Goal: Navigation & Orientation: Find specific page/section

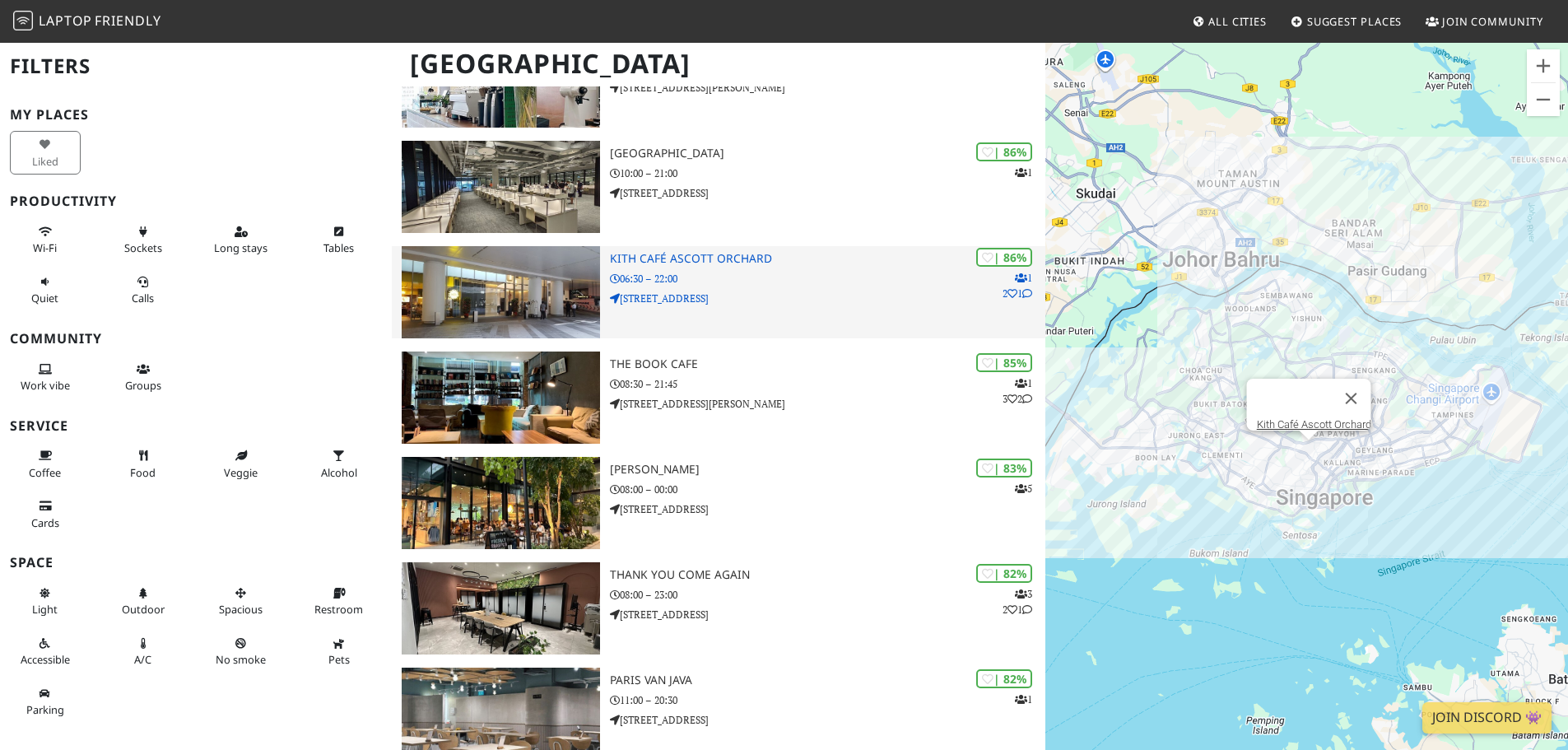
scroll to position [658, 0]
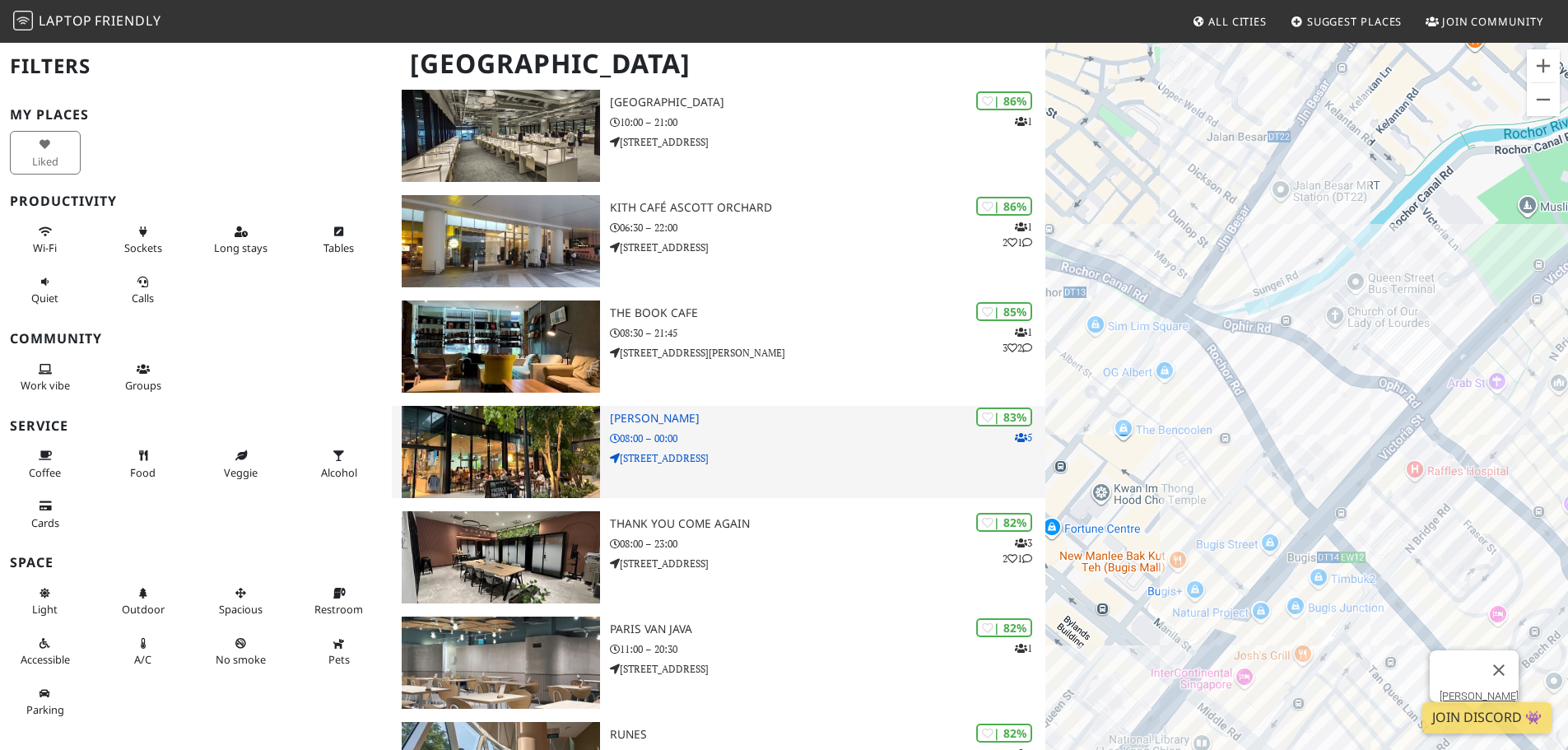
click at [902, 429] on div "| 83% 5 Louisa Coffee 08:00 – 00:00 130 BEACH ROAD #01-13 & 14, S(189774 Guoco …" at bounding box center [828, 452] width 436 height 92
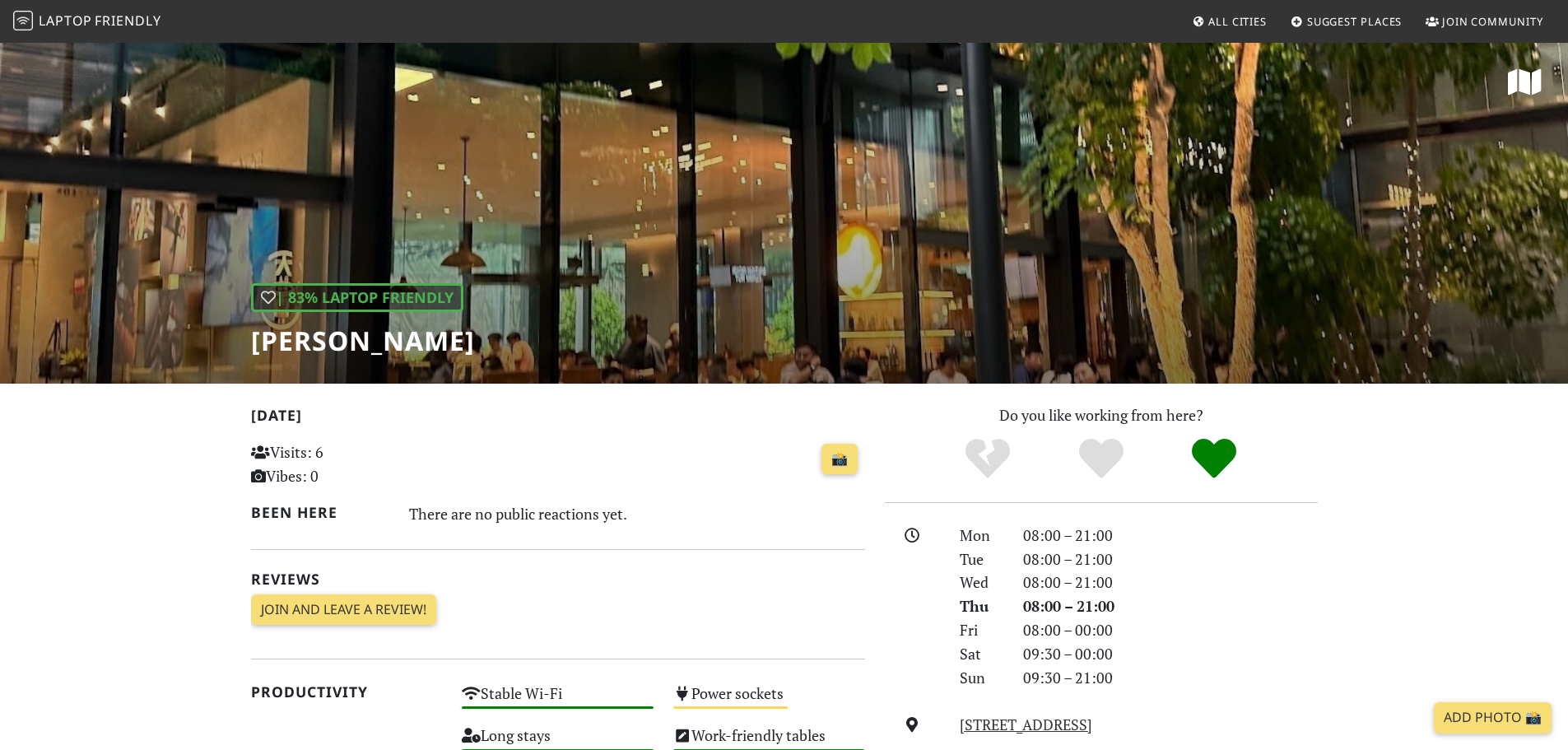
click at [1108, 228] on div "| 83% Laptop Friendly Louisa Coffee" at bounding box center [784, 213] width 1568 height 342
drag, startPoint x: 784, startPoint y: 135, endPoint x: 716, endPoint y: 158, distance: 71.8
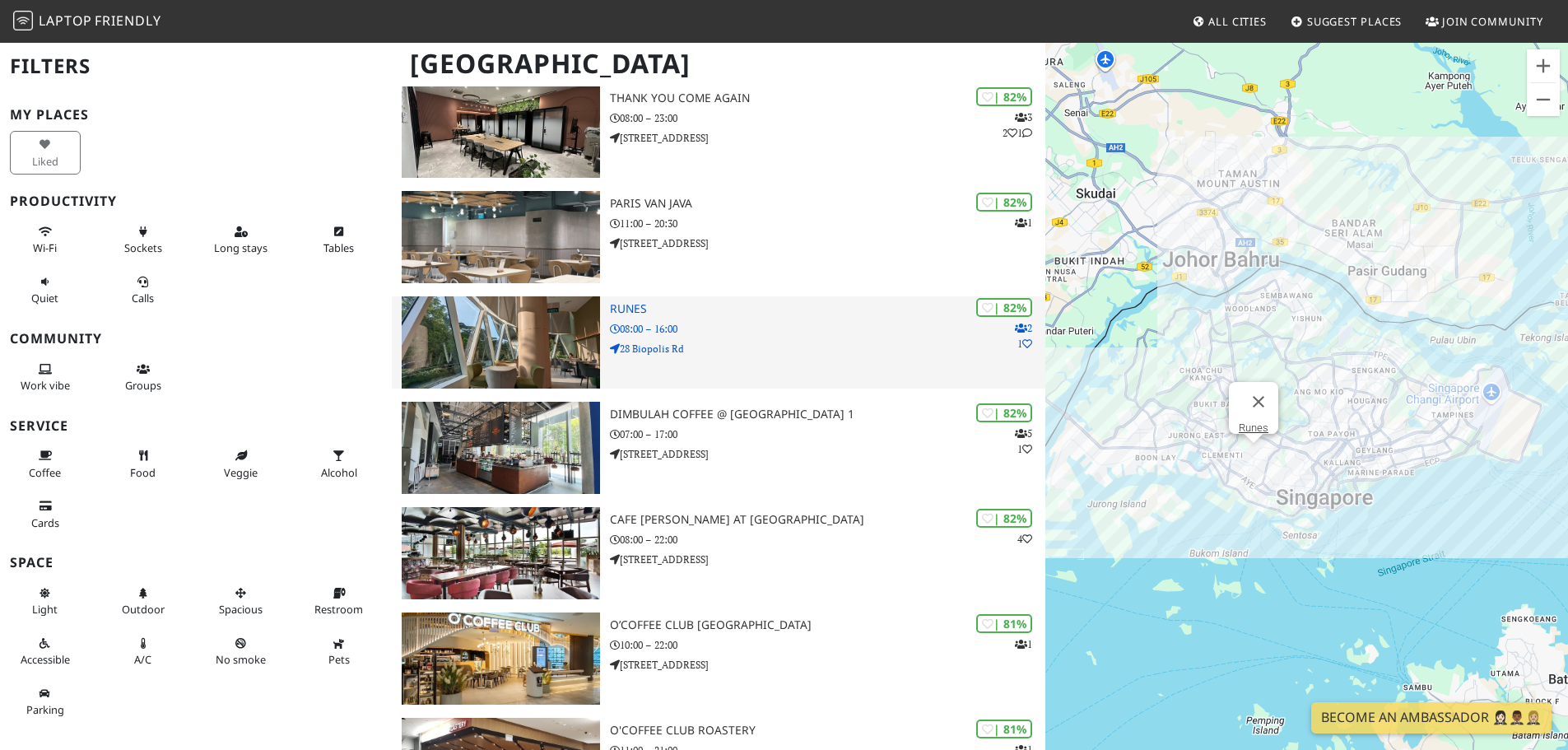
scroll to position [1152, 0]
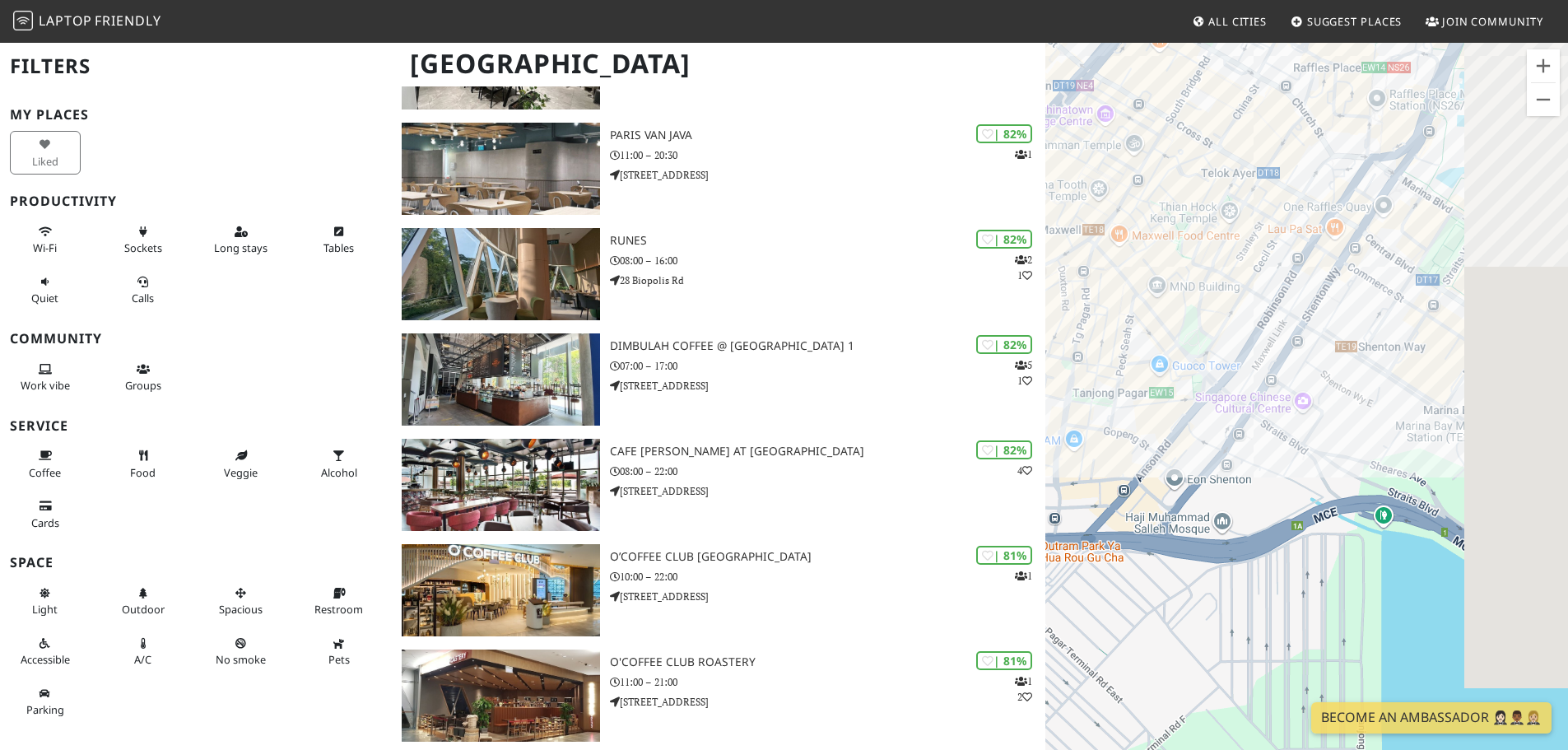
drag, startPoint x: 1431, startPoint y: 595, endPoint x: 1084, endPoint y: 332, distance: 435.4
click at [1084, 332] on div "To navigate, press the arrow keys." at bounding box center [1307, 416] width 522 height 750
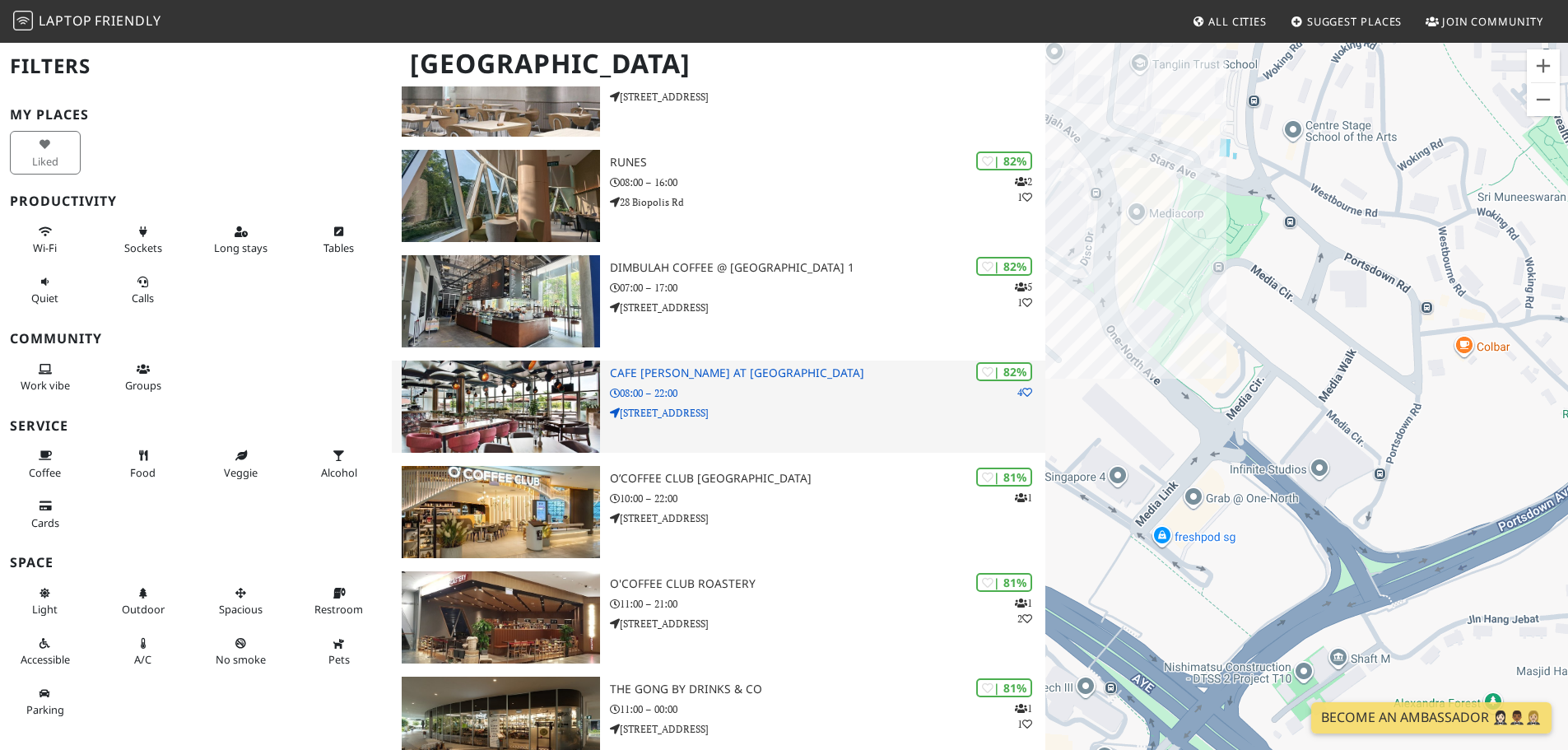
scroll to position [1234, 0]
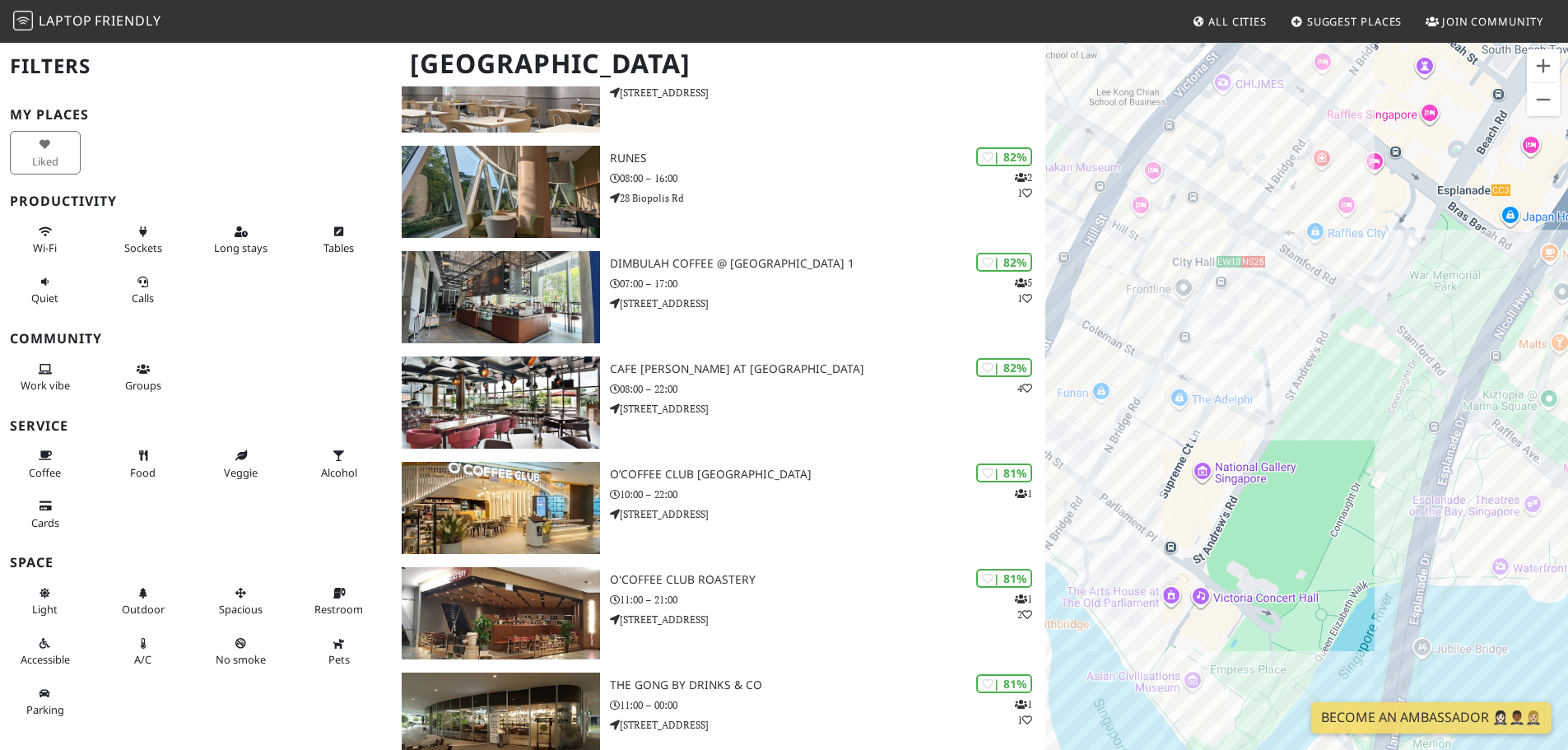
drag, startPoint x: 1372, startPoint y: 499, endPoint x: 1281, endPoint y: 321, distance: 199.9
click at [1281, 321] on div "To navigate, press the arrow keys." at bounding box center [1307, 416] width 522 height 750
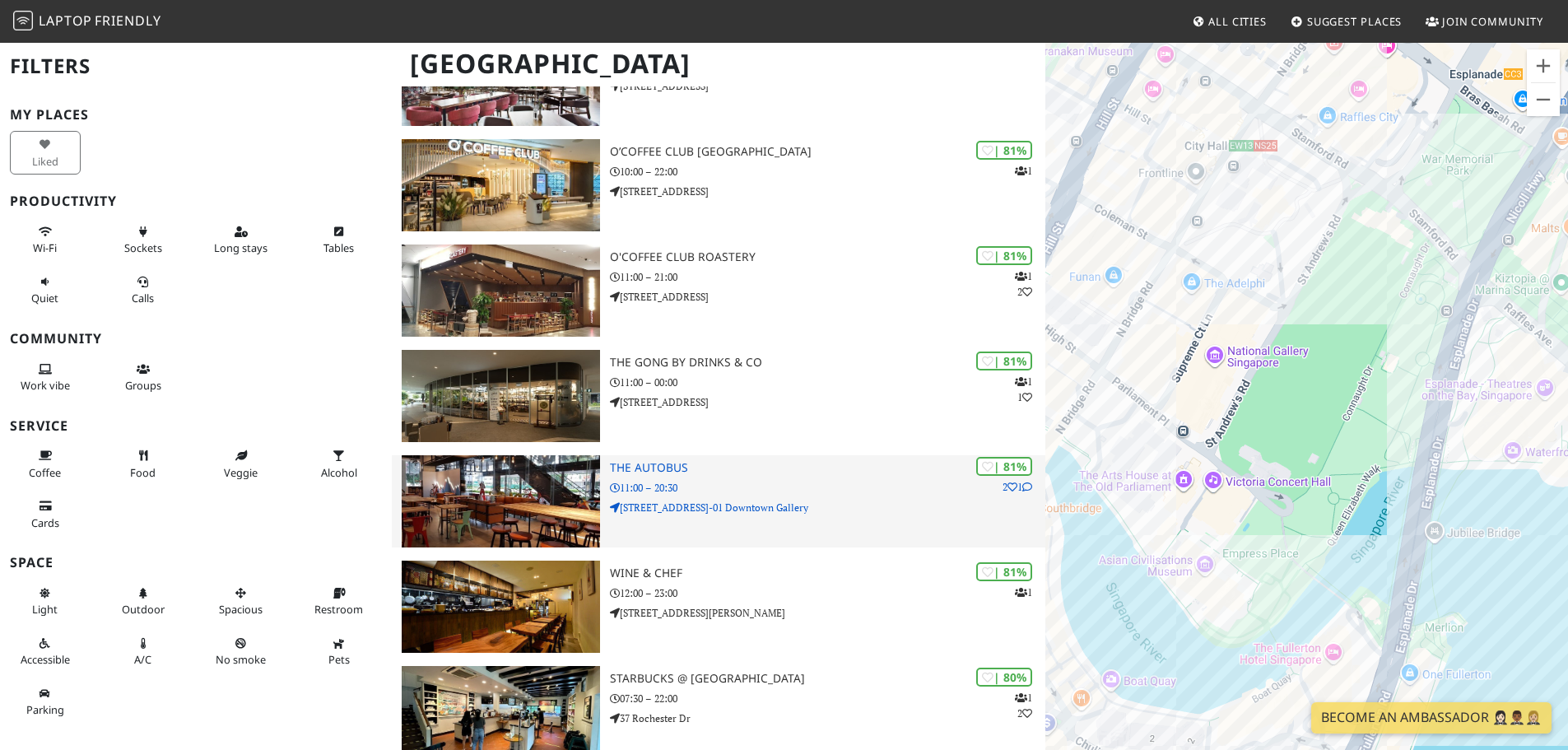
scroll to position [1564, 0]
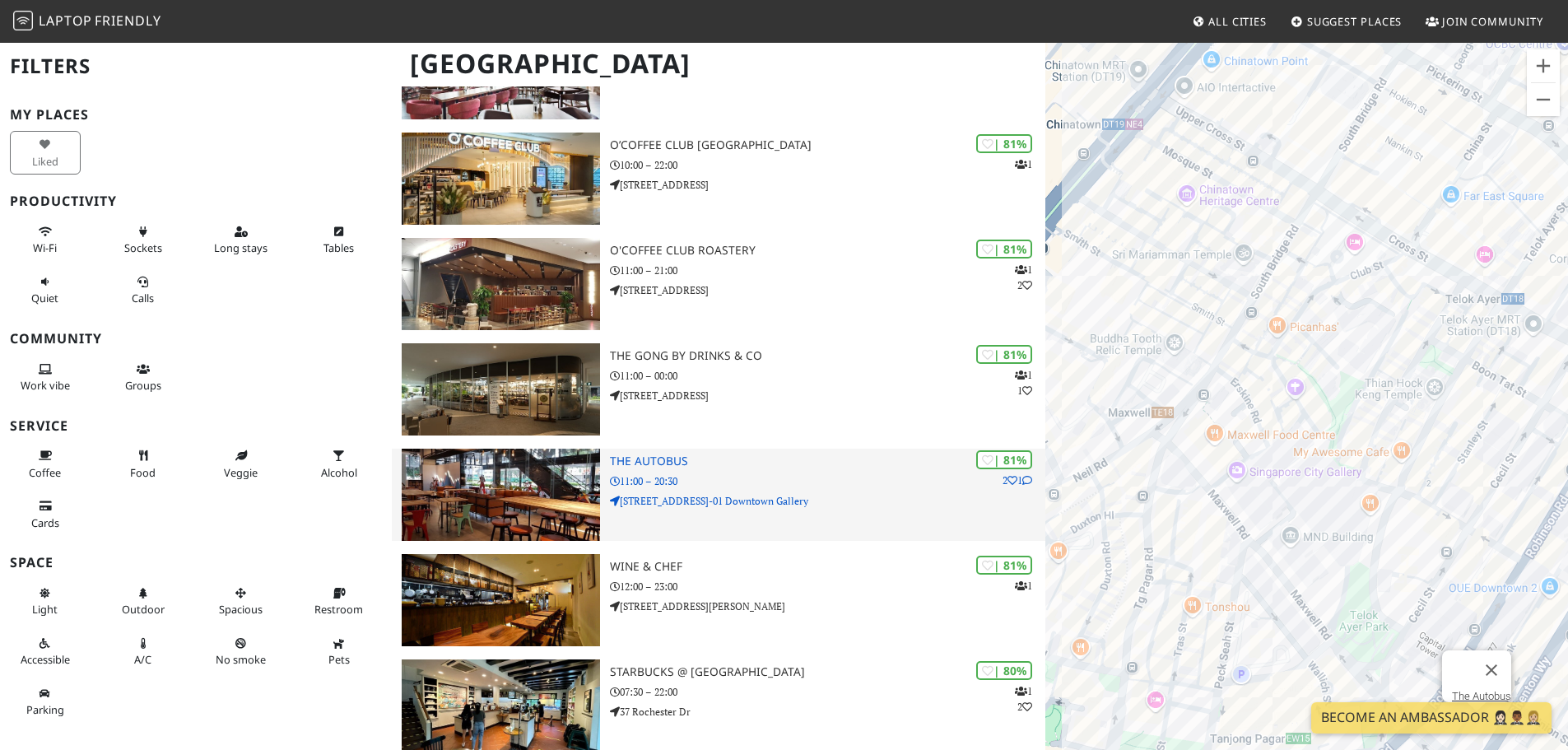
click at [790, 503] on p "6A Shenton Way, #01-01 Downtown Gallery" at bounding box center [828, 501] width 436 height 16
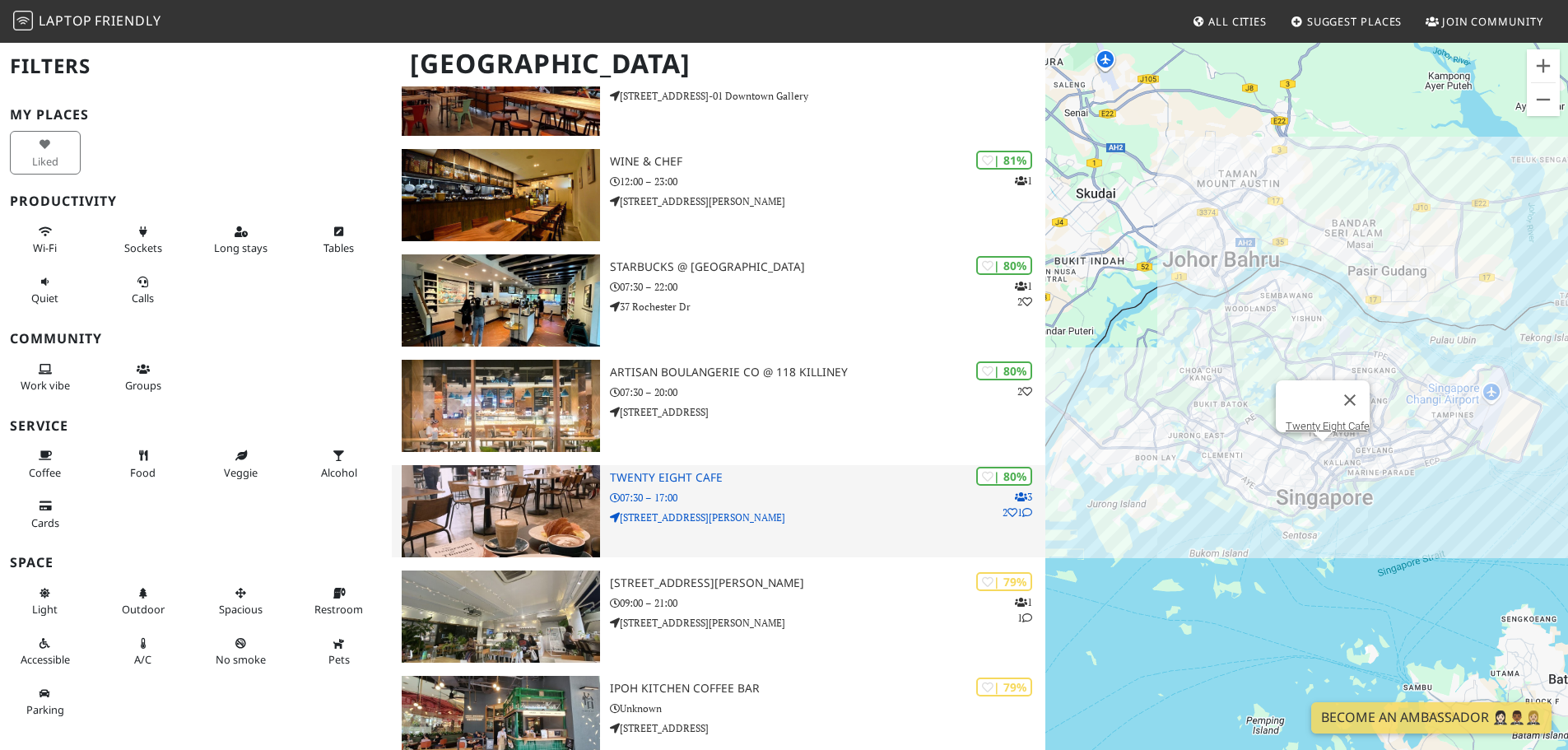
scroll to position [1976, 0]
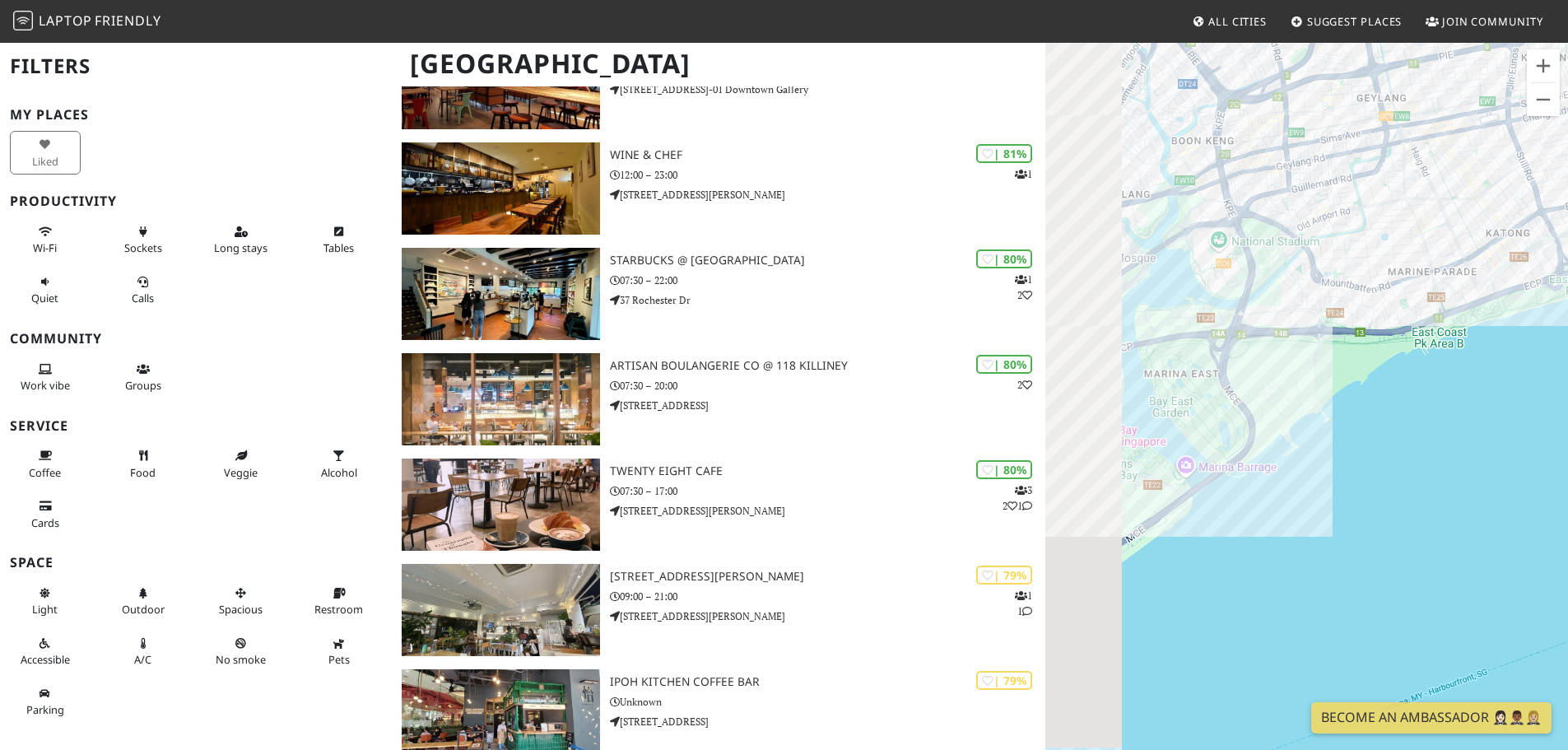
drag, startPoint x: 1158, startPoint y: 427, endPoint x: 1443, endPoint y: 326, distance: 302.4
click at [1443, 326] on div "To navigate, press the arrow keys." at bounding box center [1307, 416] width 522 height 750
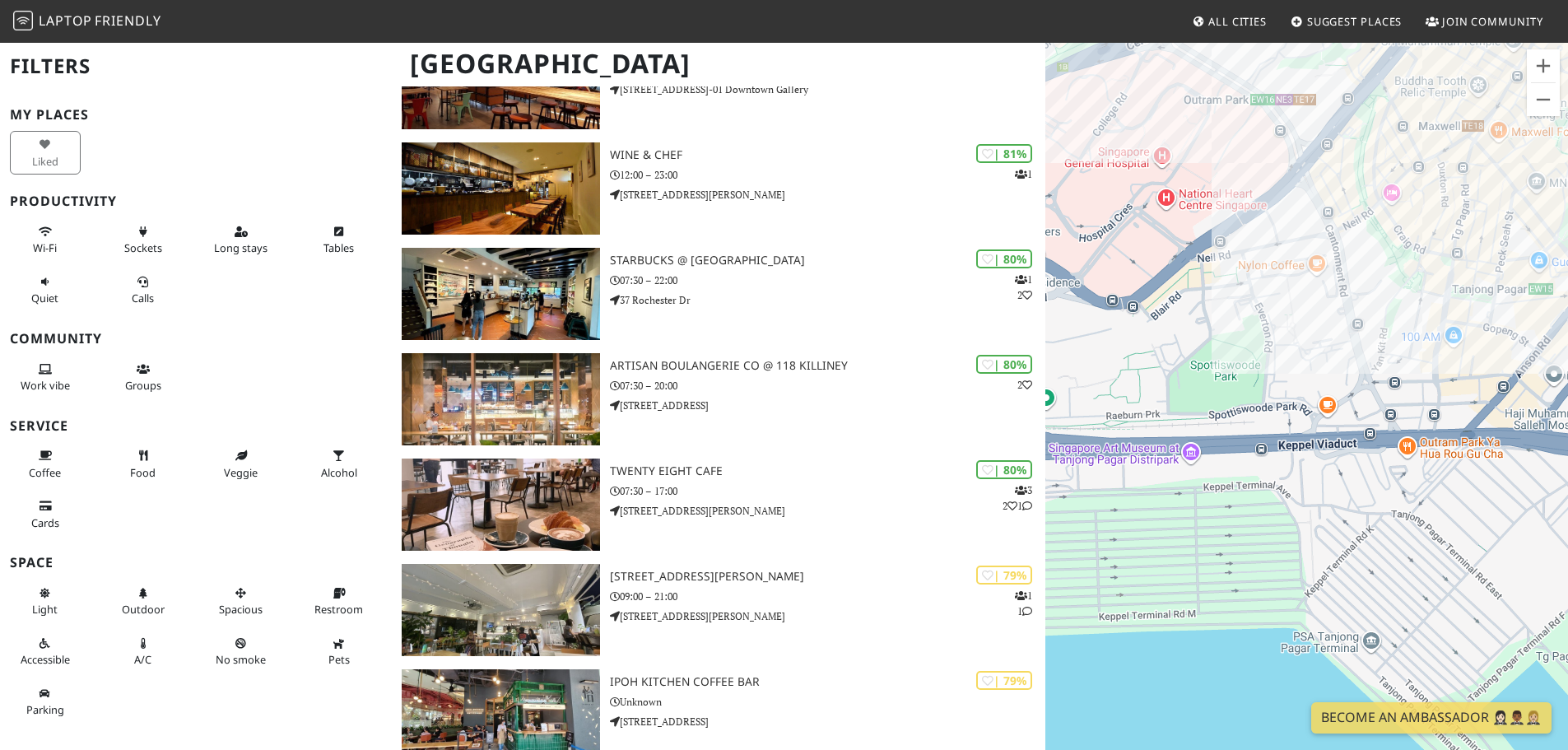
drag, startPoint x: 1237, startPoint y: 433, endPoint x: 1391, endPoint y: 312, distance: 195.8
click at [1471, 261] on div "To navigate, press the arrow keys." at bounding box center [1307, 416] width 522 height 750
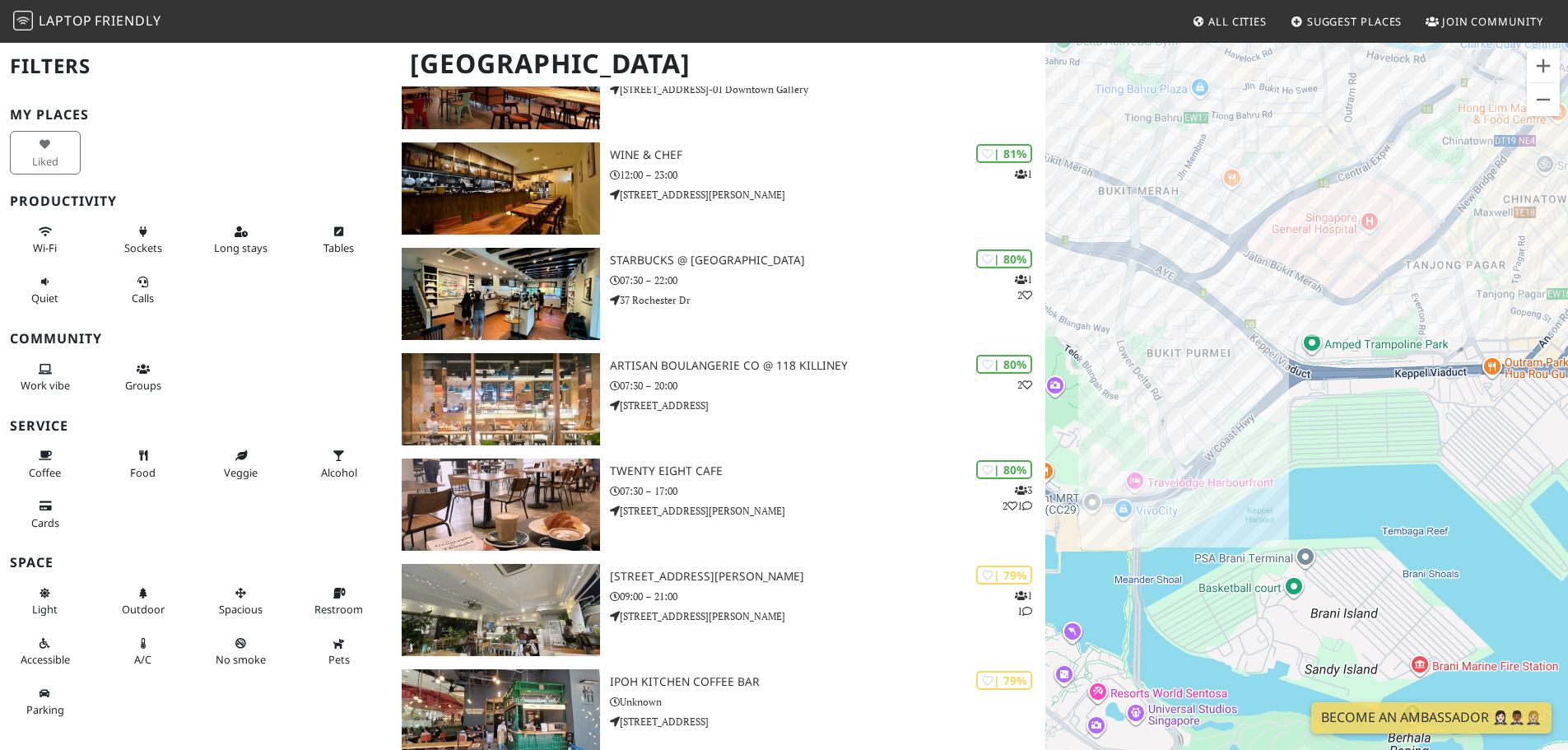
drag, startPoint x: 1198, startPoint y: 398, endPoint x: 1308, endPoint y: 369, distance: 113.8
click at [1308, 369] on div "To navigate, press the arrow keys." at bounding box center [1307, 416] width 522 height 750
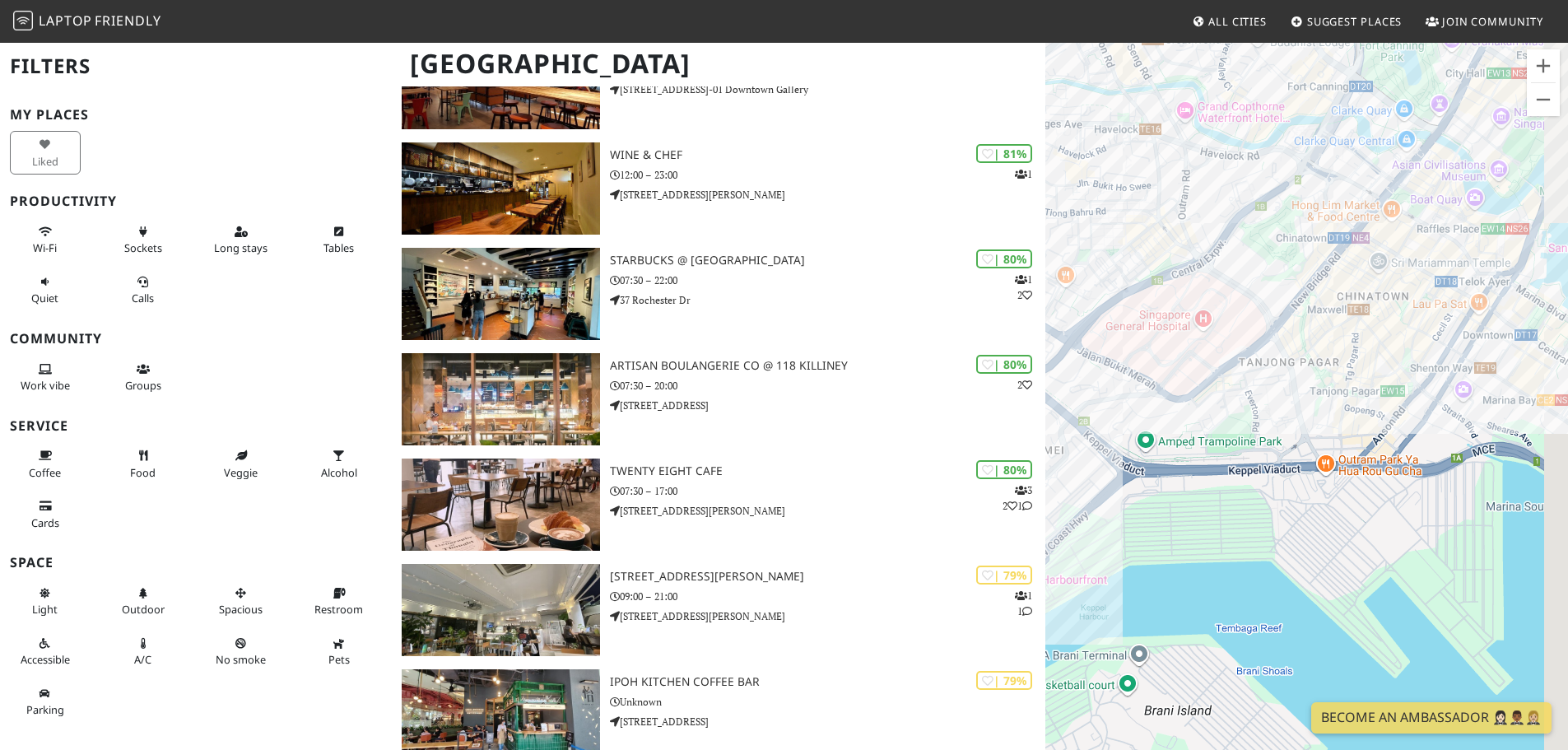
drag, startPoint x: 1422, startPoint y: 347, endPoint x: 1266, endPoint y: 438, distance: 180.6
click at [1266, 438] on div "To navigate, press the arrow keys." at bounding box center [1307, 416] width 522 height 750
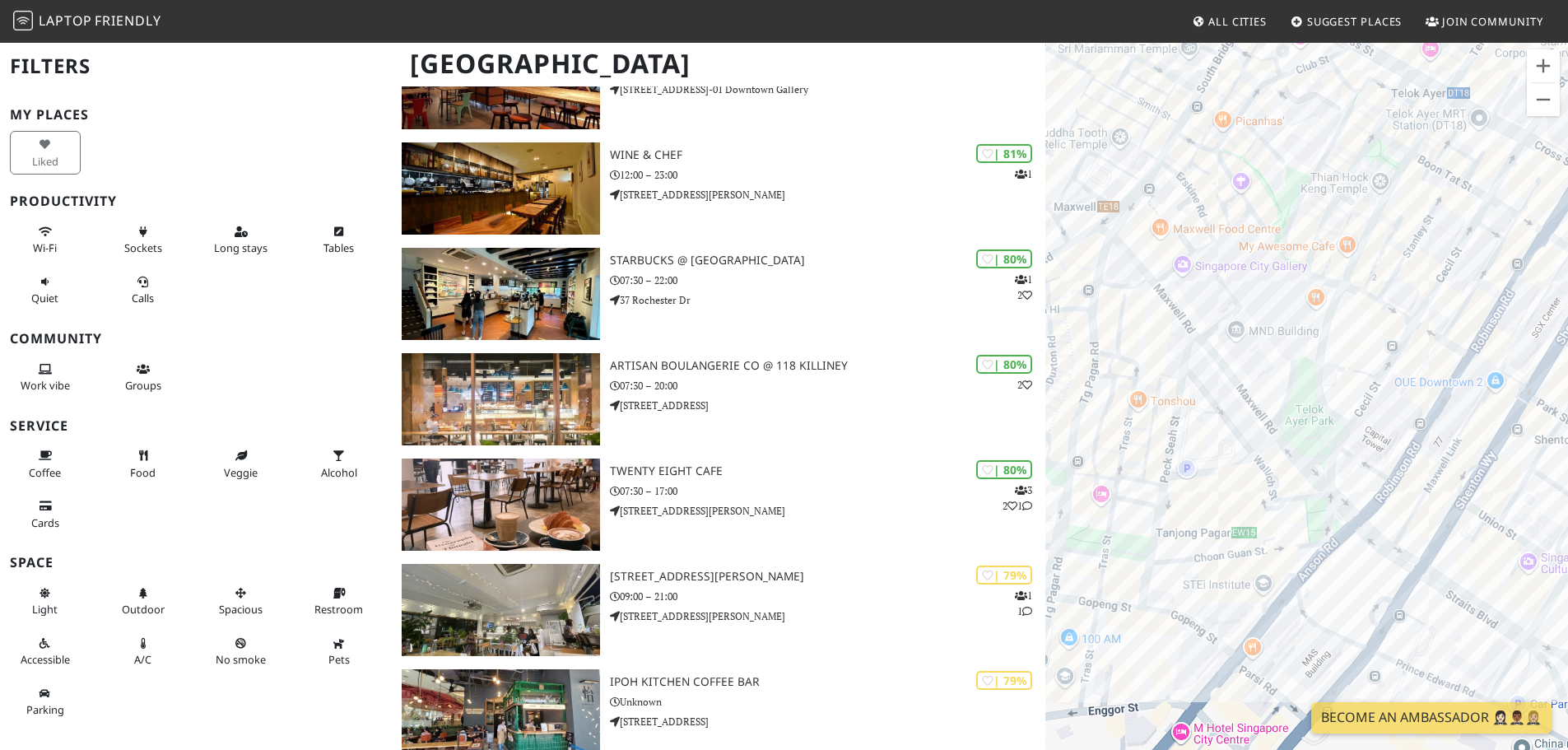
drag, startPoint x: 1413, startPoint y: 408, endPoint x: 1259, endPoint y: 536, distance: 200.2
click at [1261, 549] on div "To navigate, press the arrow keys." at bounding box center [1307, 416] width 522 height 750
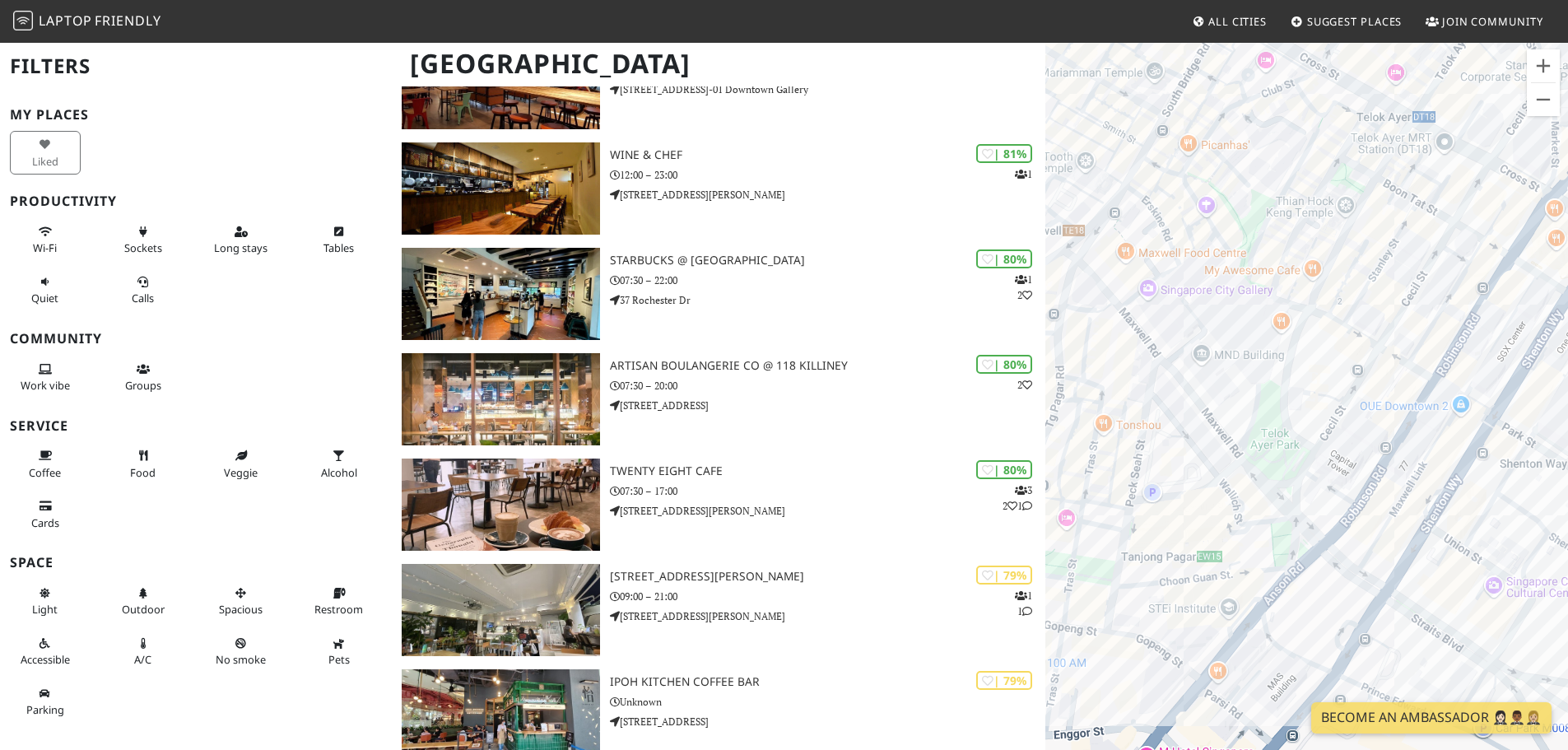
drag, startPoint x: 1361, startPoint y: 470, endPoint x: 1337, endPoint y: 488, distance: 30.0
click at [1337, 488] on div "To navigate, press the arrow keys." at bounding box center [1307, 416] width 522 height 750
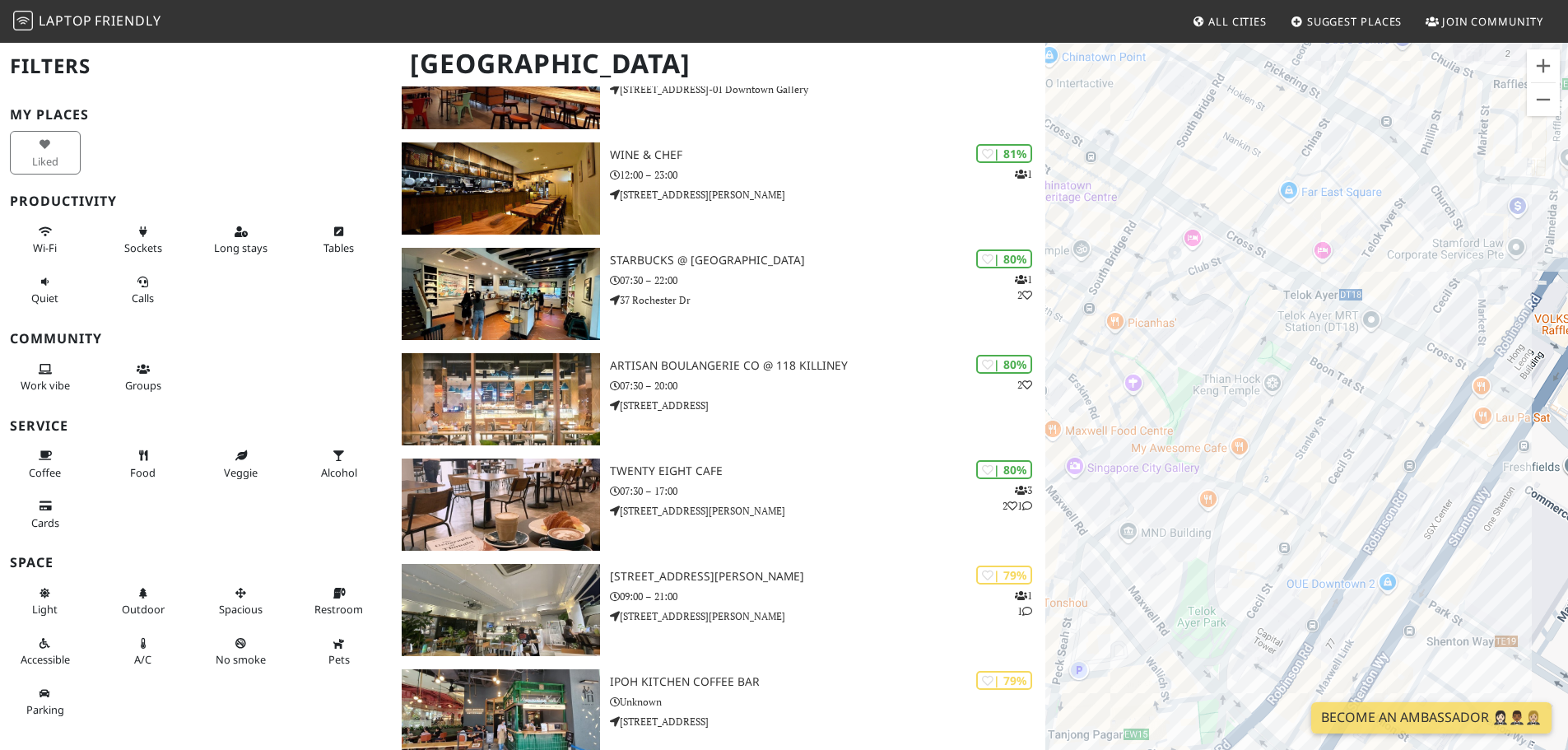
drag, startPoint x: 1319, startPoint y: 362, endPoint x: 1268, endPoint y: 522, distance: 167.9
click at [1255, 541] on div "To navigate, press the arrow keys." at bounding box center [1307, 416] width 522 height 750
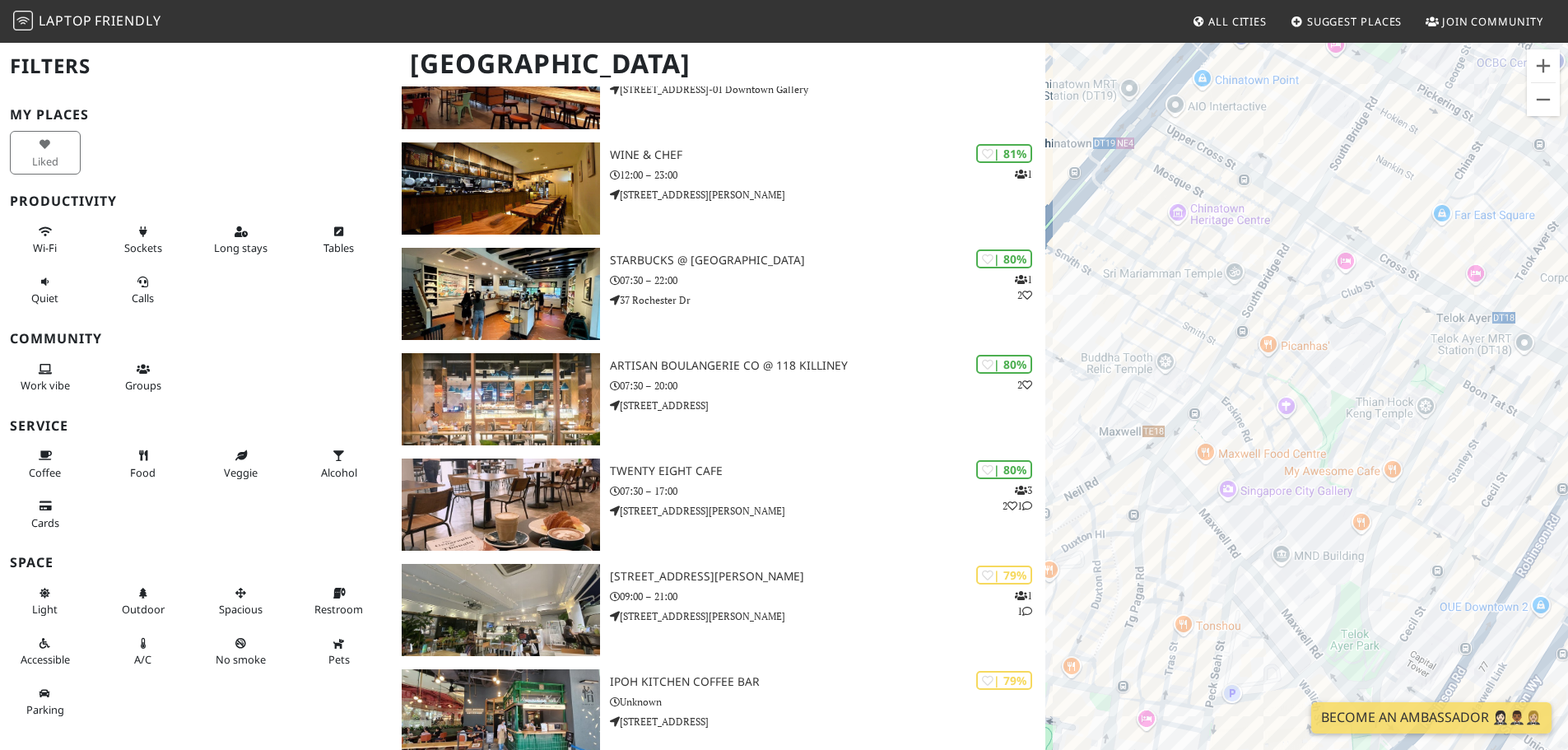
drag, startPoint x: 1271, startPoint y: 522, endPoint x: 1389, endPoint y: 527, distance: 118.1
click at [1389, 527] on div "To navigate, press the arrow keys." at bounding box center [1307, 416] width 522 height 750
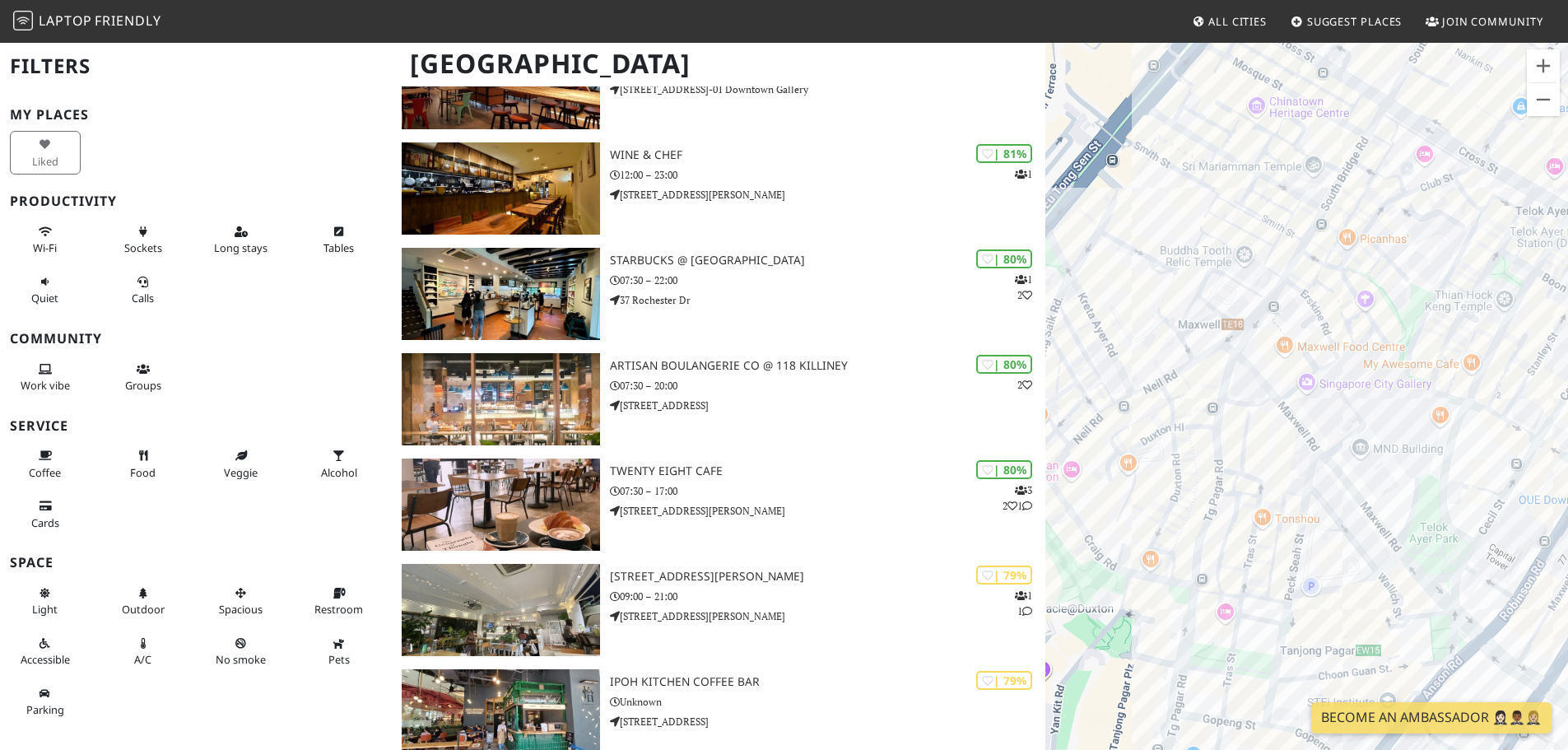
drag, startPoint x: 1323, startPoint y: 512, endPoint x: 1437, endPoint y: 390, distance: 167.0
click at [1437, 391] on div "To navigate, press the arrow keys." at bounding box center [1307, 416] width 522 height 750
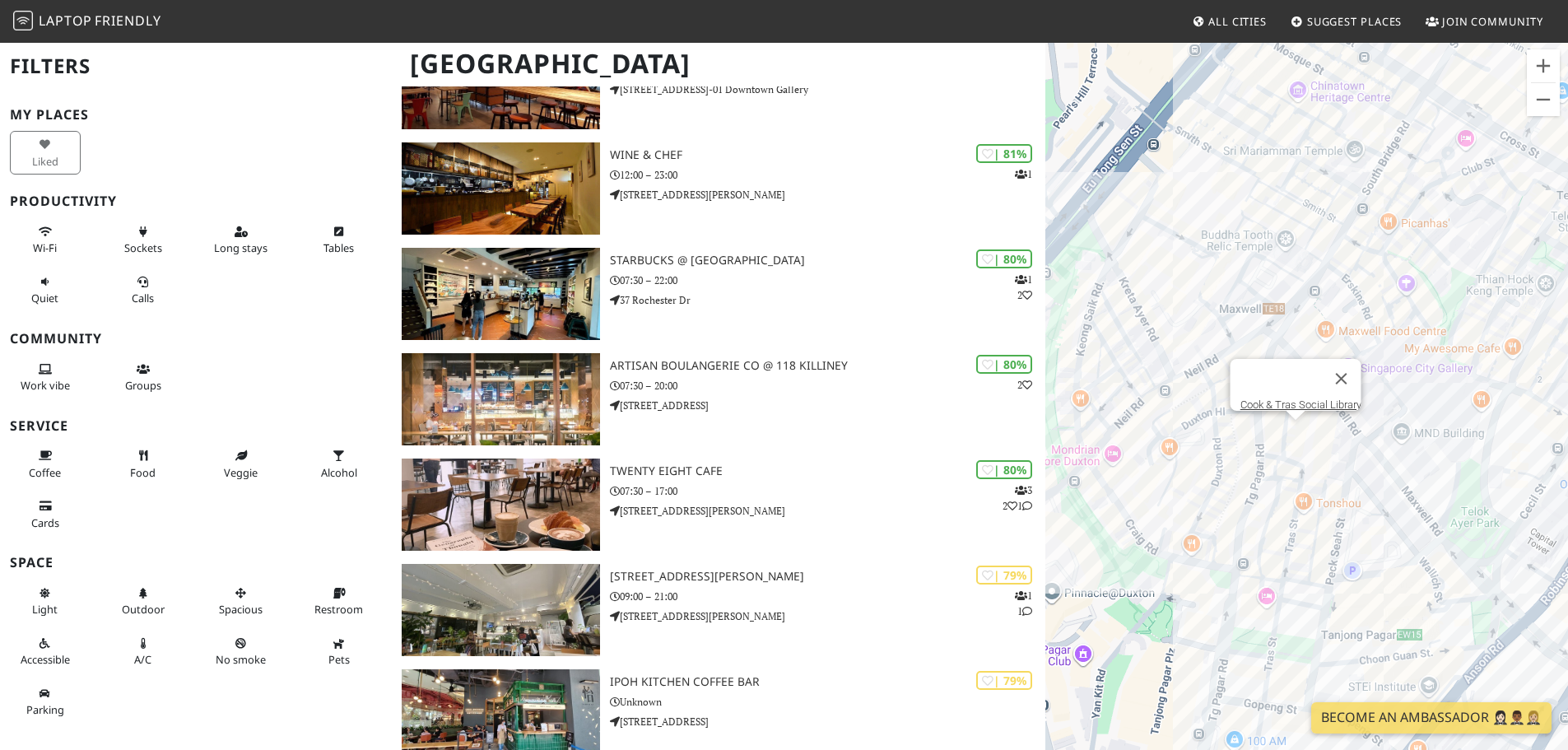
click at [1300, 431] on div "To navigate, press the arrow keys. Cook & Tras Social Library" at bounding box center [1307, 416] width 522 height 750
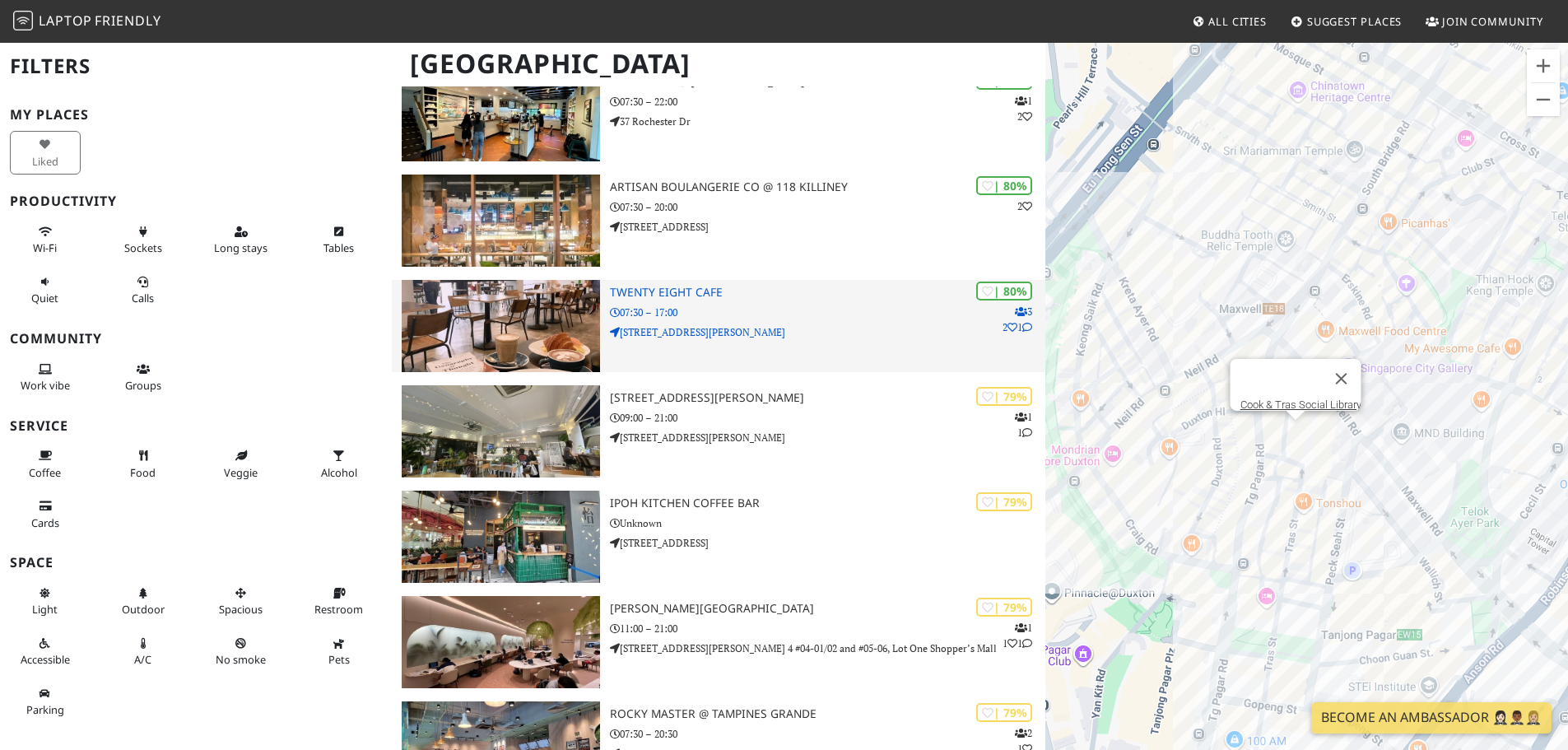
scroll to position [2223, 0]
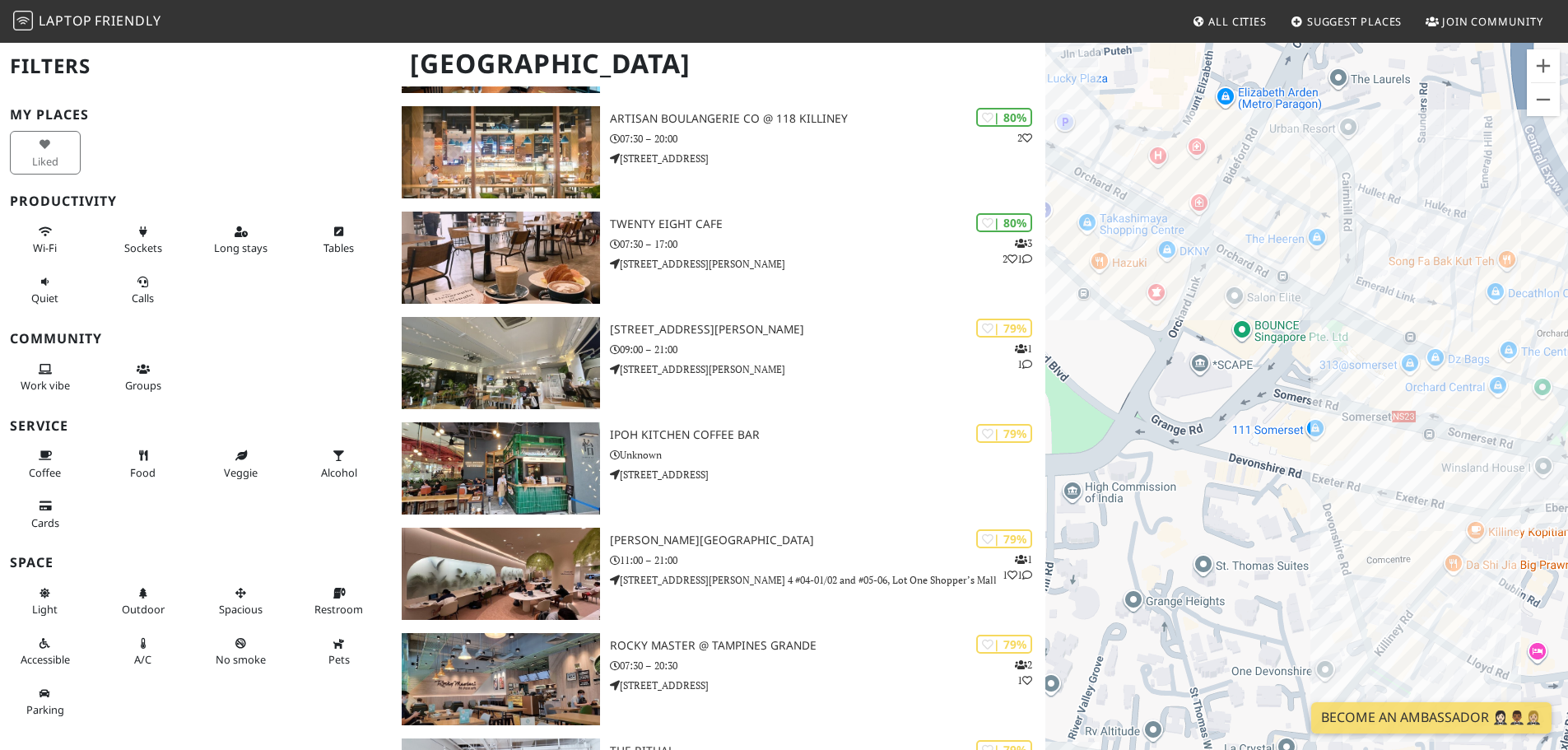
drag, startPoint x: 1394, startPoint y: 529, endPoint x: 1151, endPoint y: 299, distance: 334.6
click at [1151, 299] on div "To navigate, press the arrow keys. Cook & Tras Social Library" at bounding box center [1307, 416] width 522 height 750
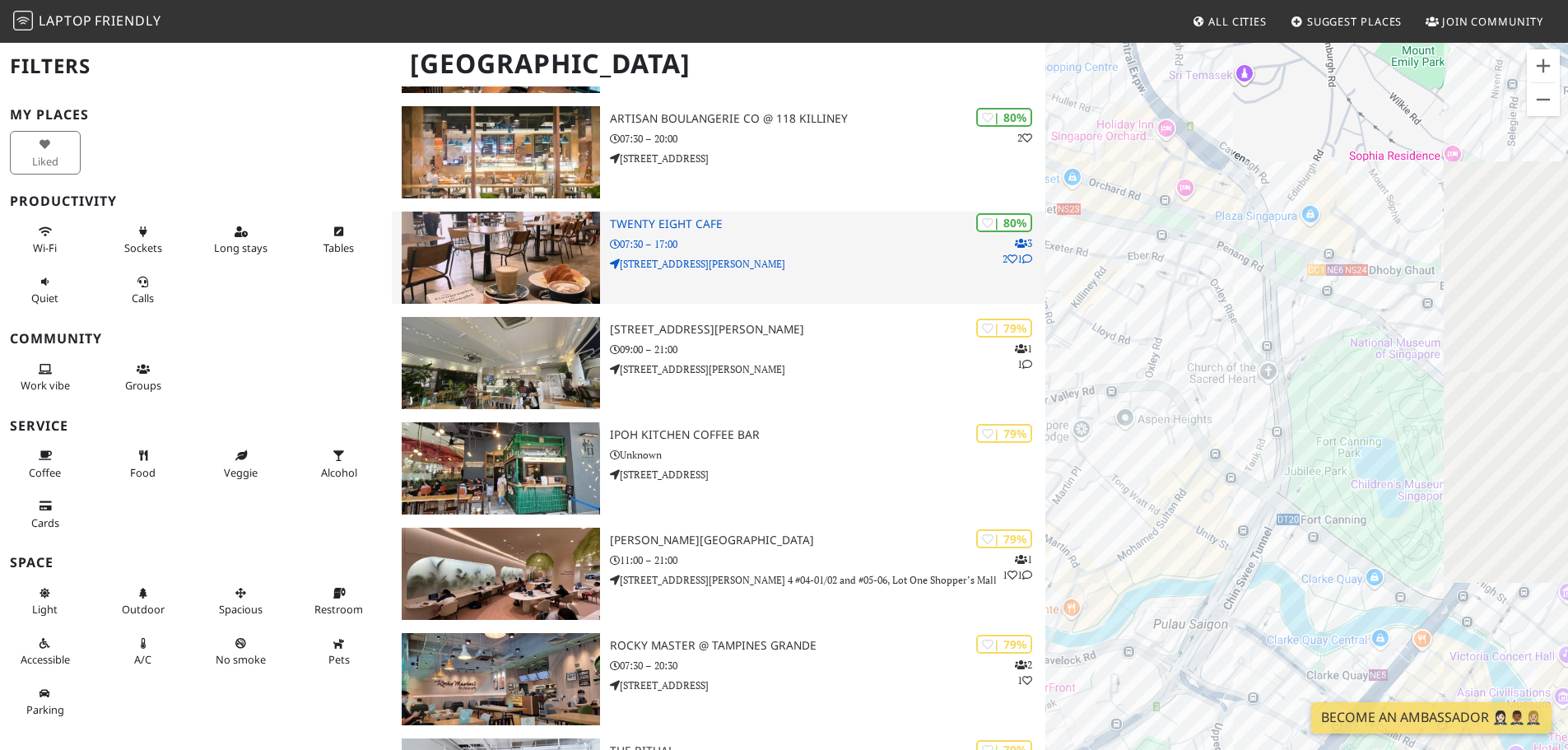
drag, startPoint x: 1302, startPoint y: 398, endPoint x: 985, endPoint y: 259, distance: 346.1
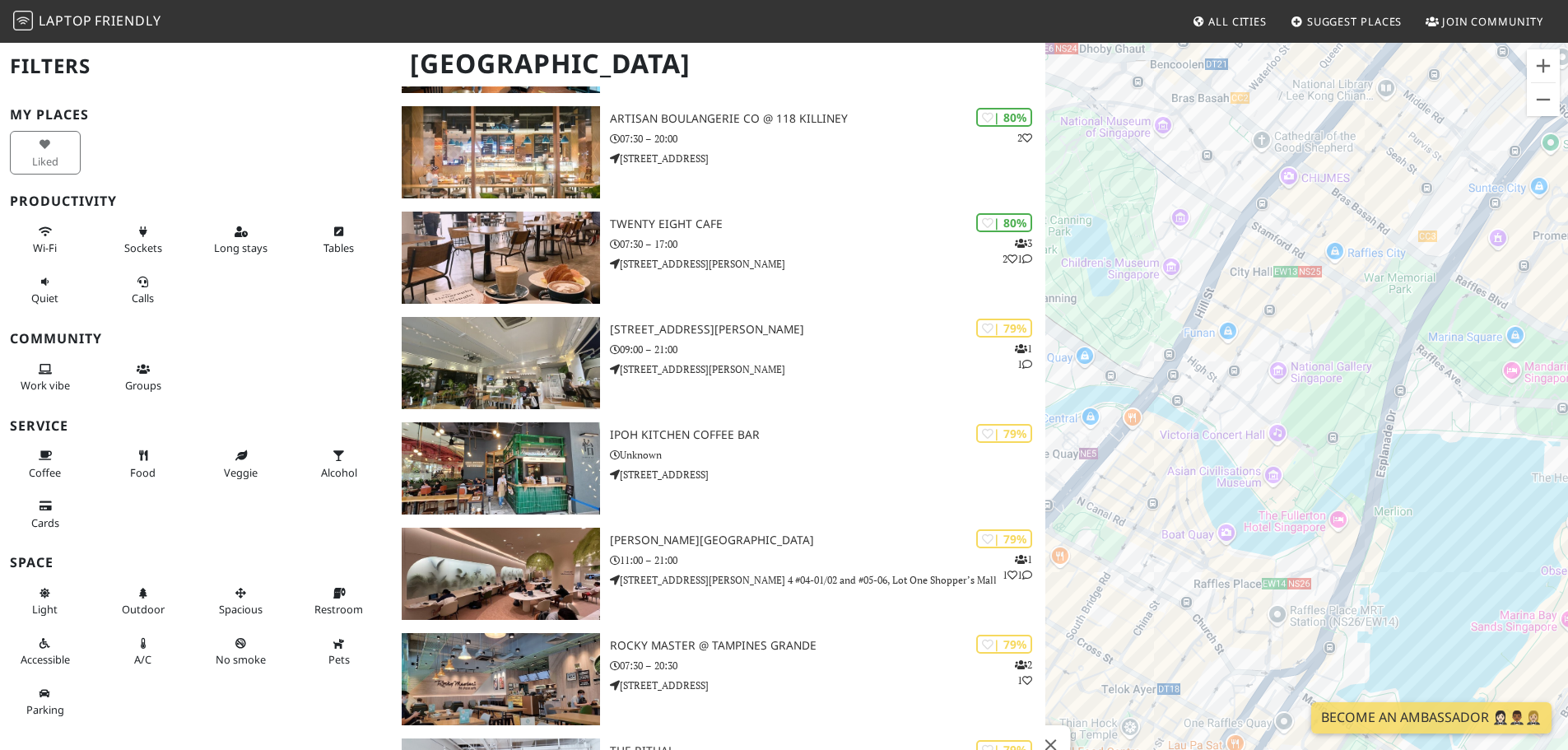
drag, startPoint x: 1305, startPoint y: 505, endPoint x: 1149, endPoint y: 203, distance: 339.9
click at [1149, 203] on div "To navigate, press the arrow keys. Cook & Tras Social Library" at bounding box center [1307, 416] width 522 height 750
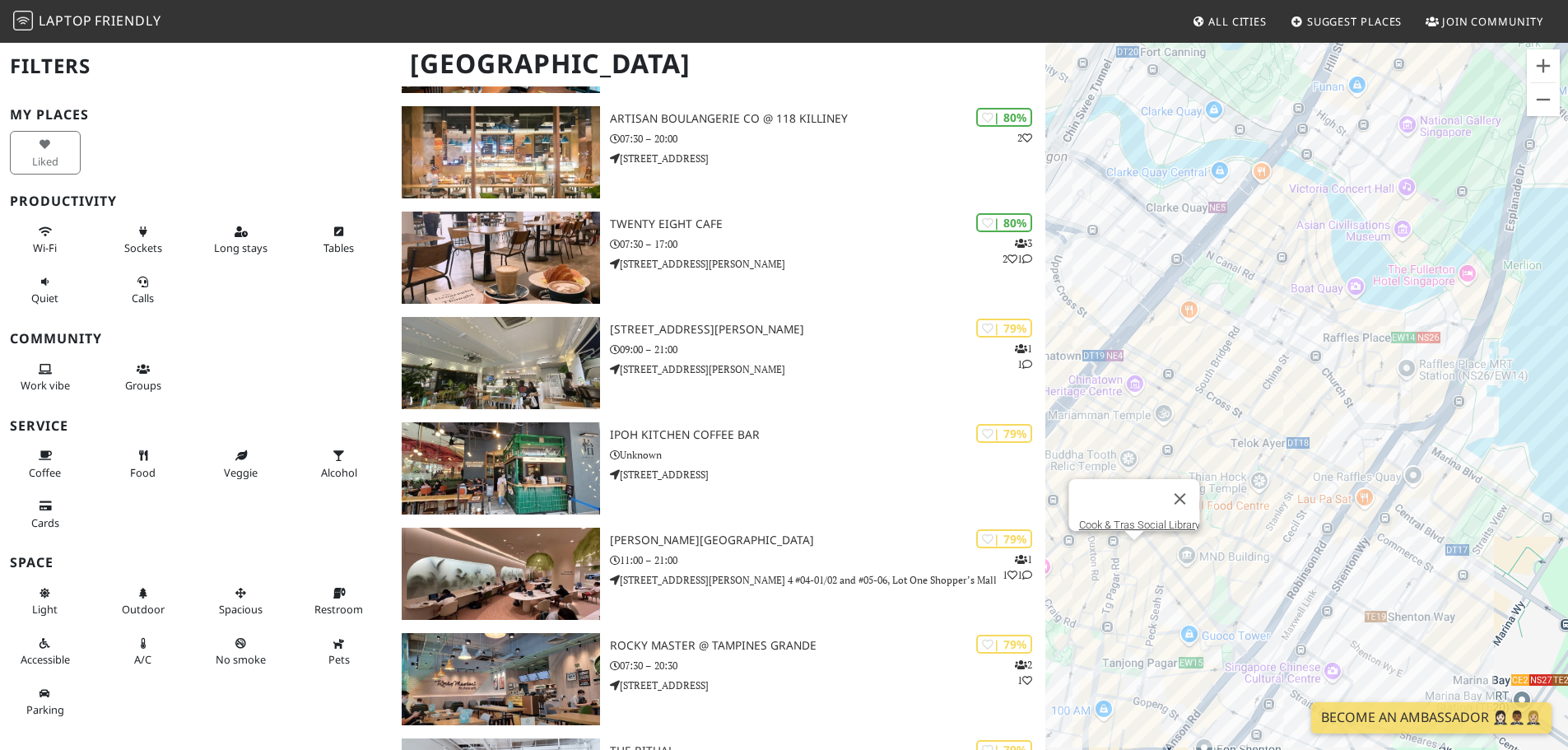
drag, startPoint x: 1203, startPoint y: 506, endPoint x: 1358, endPoint y: 254, distance: 295.9
click at [1361, 258] on div "To navigate, press the arrow keys. Cook & Tras Social Library" at bounding box center [1307, 416] width 522 height 750
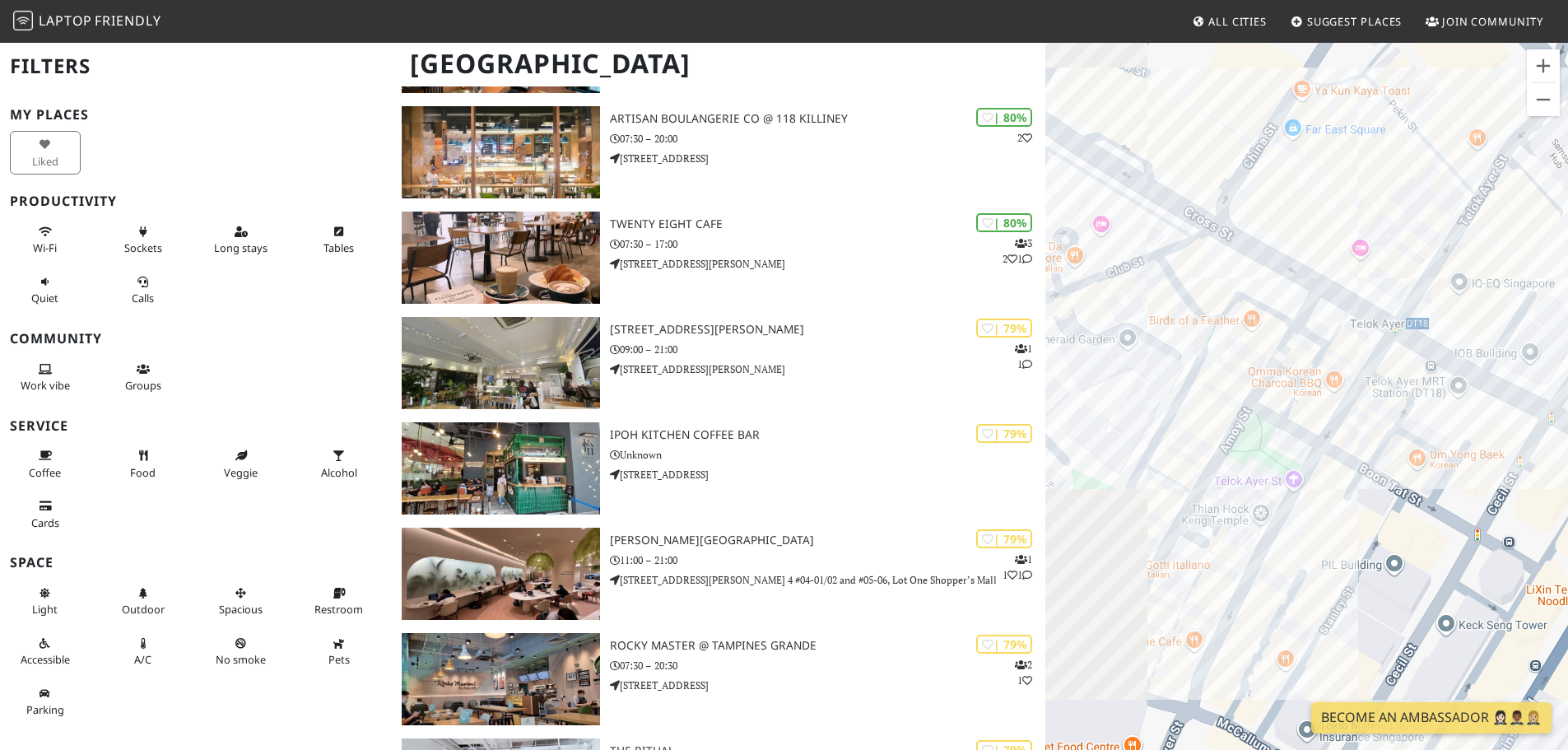
drag, startPoint x: 1165, startPoint y: 521, endPoint x: 1351, endPoint y: 372, distance: 238.3
click at [1351, 372] on div "To navigate, press the arrow keys. Cook & Tras Social Library" at bounding box center [1307, 416] width 522 height 750
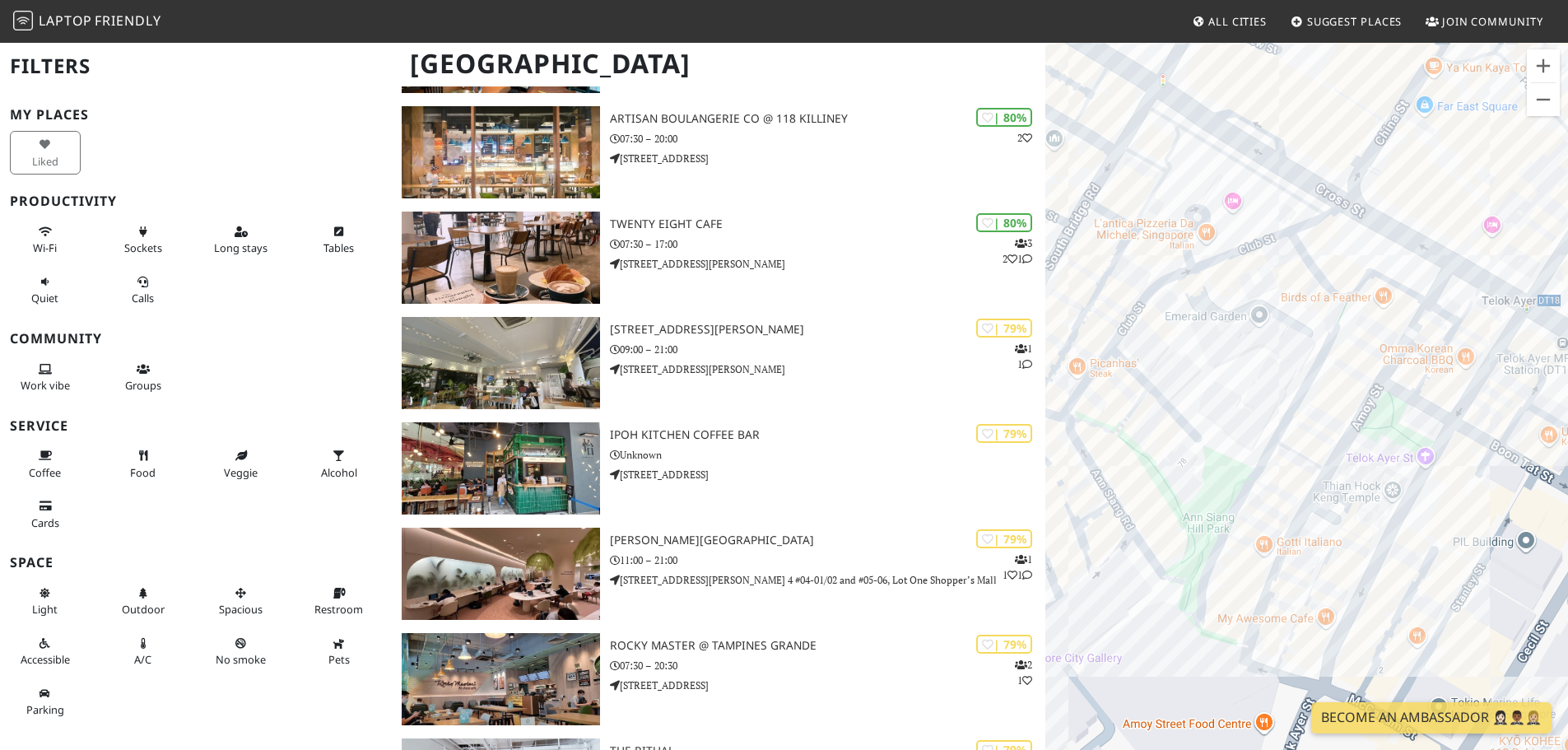
drag, startPoint x: 1201, startPoint y: 340, endPoint x: 1256, endPoint y: 385, distance: 71.1
click at [1256, 385] on div "To navigate, press the arrow keys. Cook & Tras Social Library" at bounding box center [1307, 416] width 522 height 750
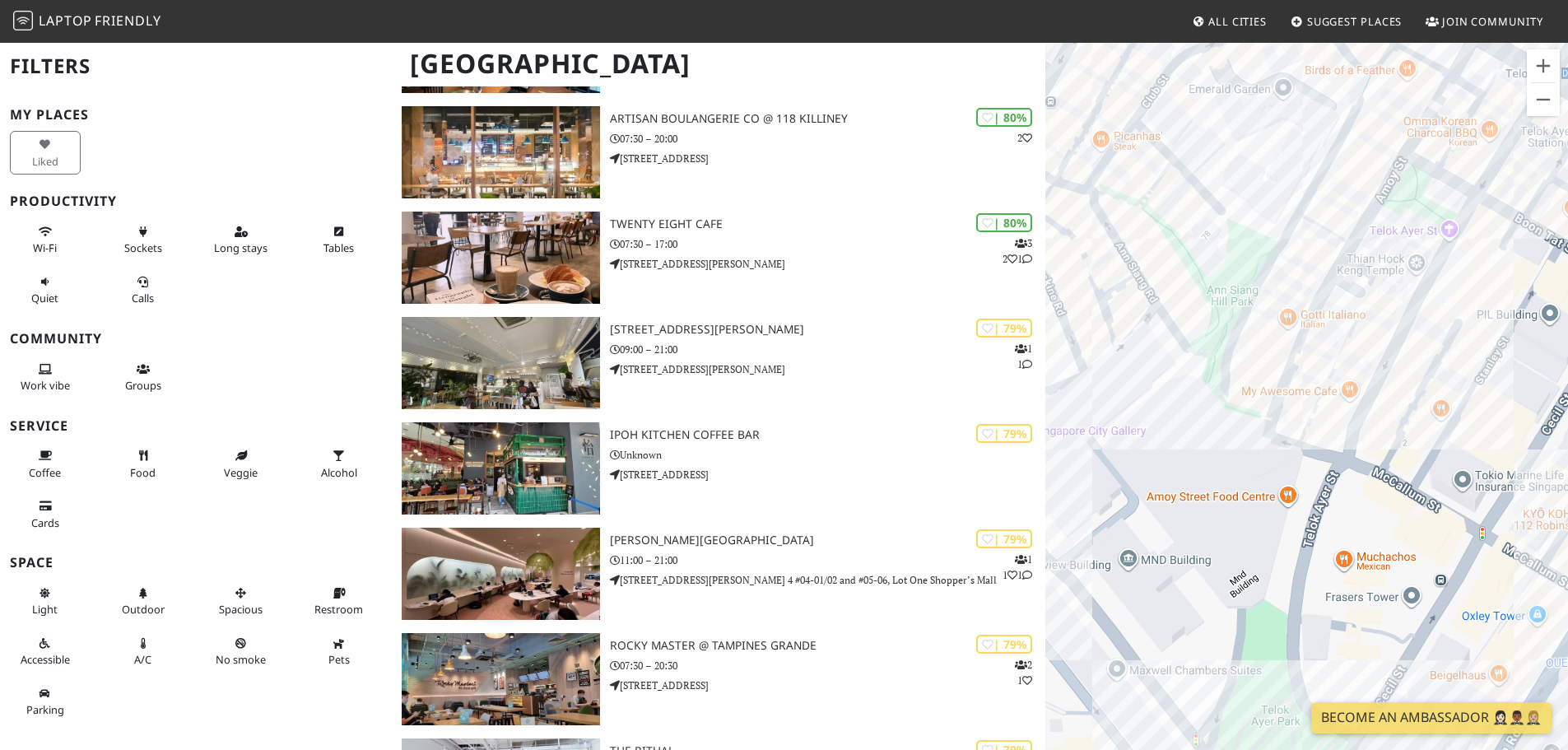
drag, startPoint x: 1253, startPoint y: 502, endPoint x: 1279, endPoint y: 274, distance: 229.5
click at [1279, 274] on div "To navigate, press the arrow keys. Cook & Tras Social Library" at bounding box center [1307, 416] width 522 height 750
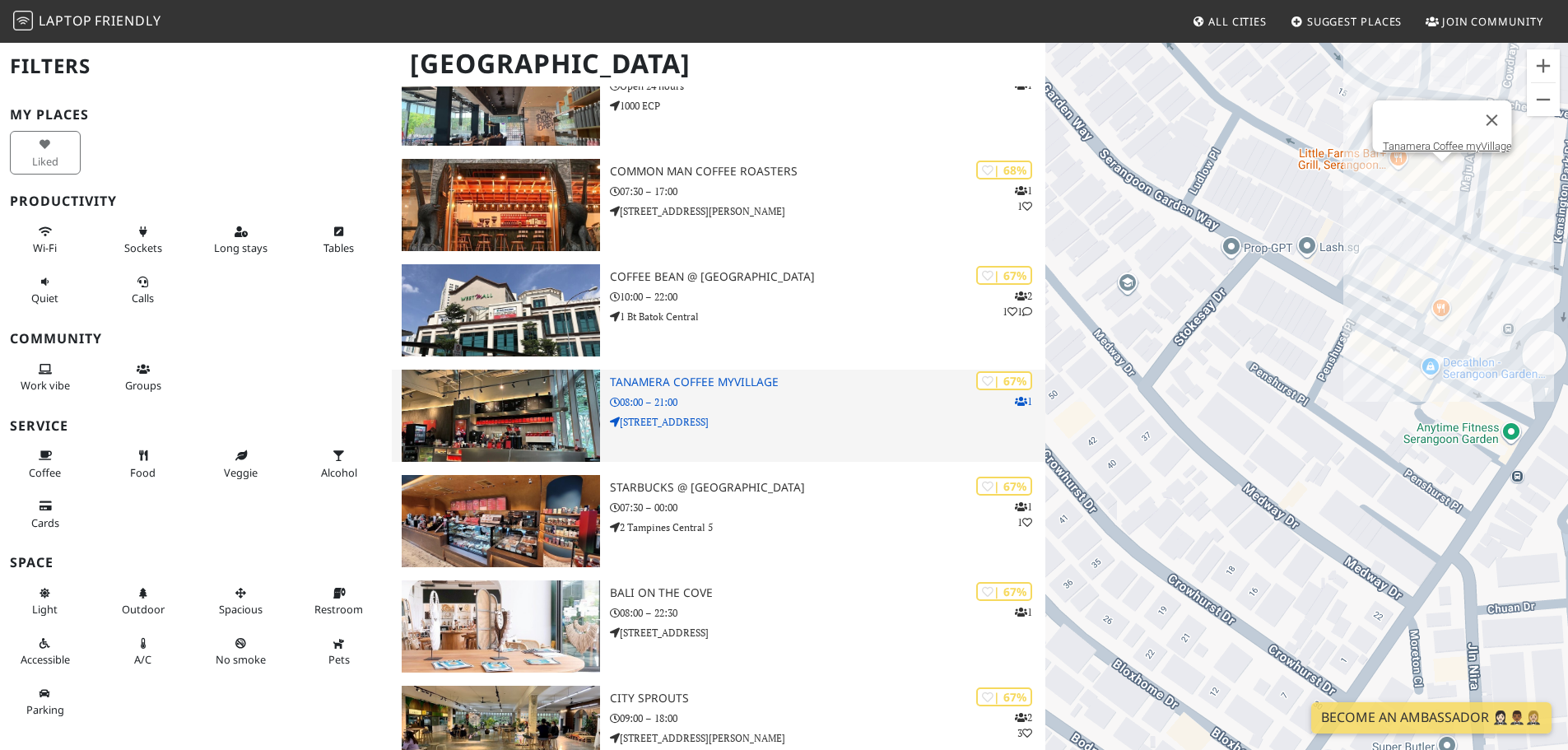
scroll to position [8149, 0]
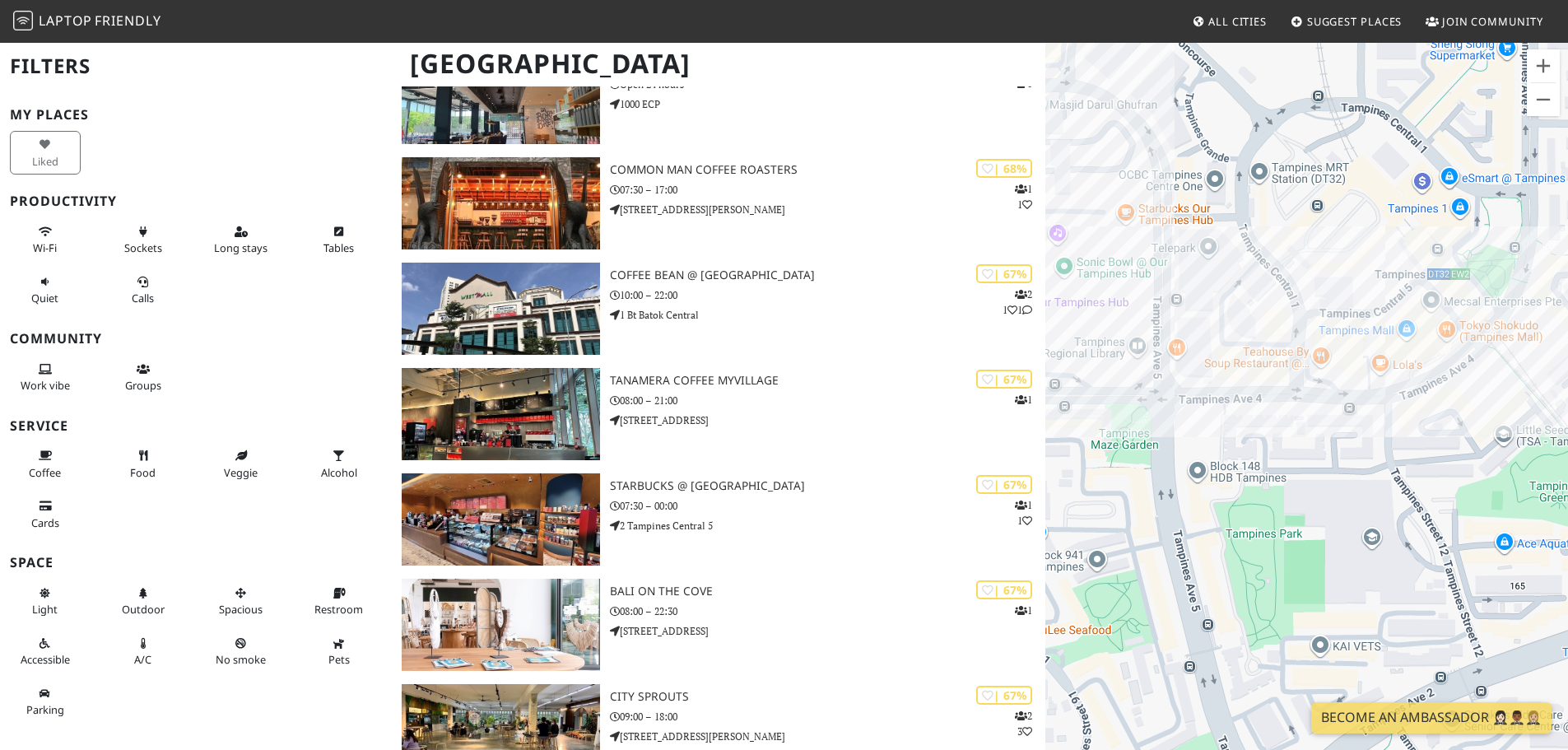
drag, startPoint x: 1388, startPoint y: 449, endPoint x: 1369, endPoint y: 507, distance: 61.0
click at [1369, 507] on div "To navigate, press the arrow keys. Cook & Tras Social Library" at bounding box center [1307, 416] width 522 height 750
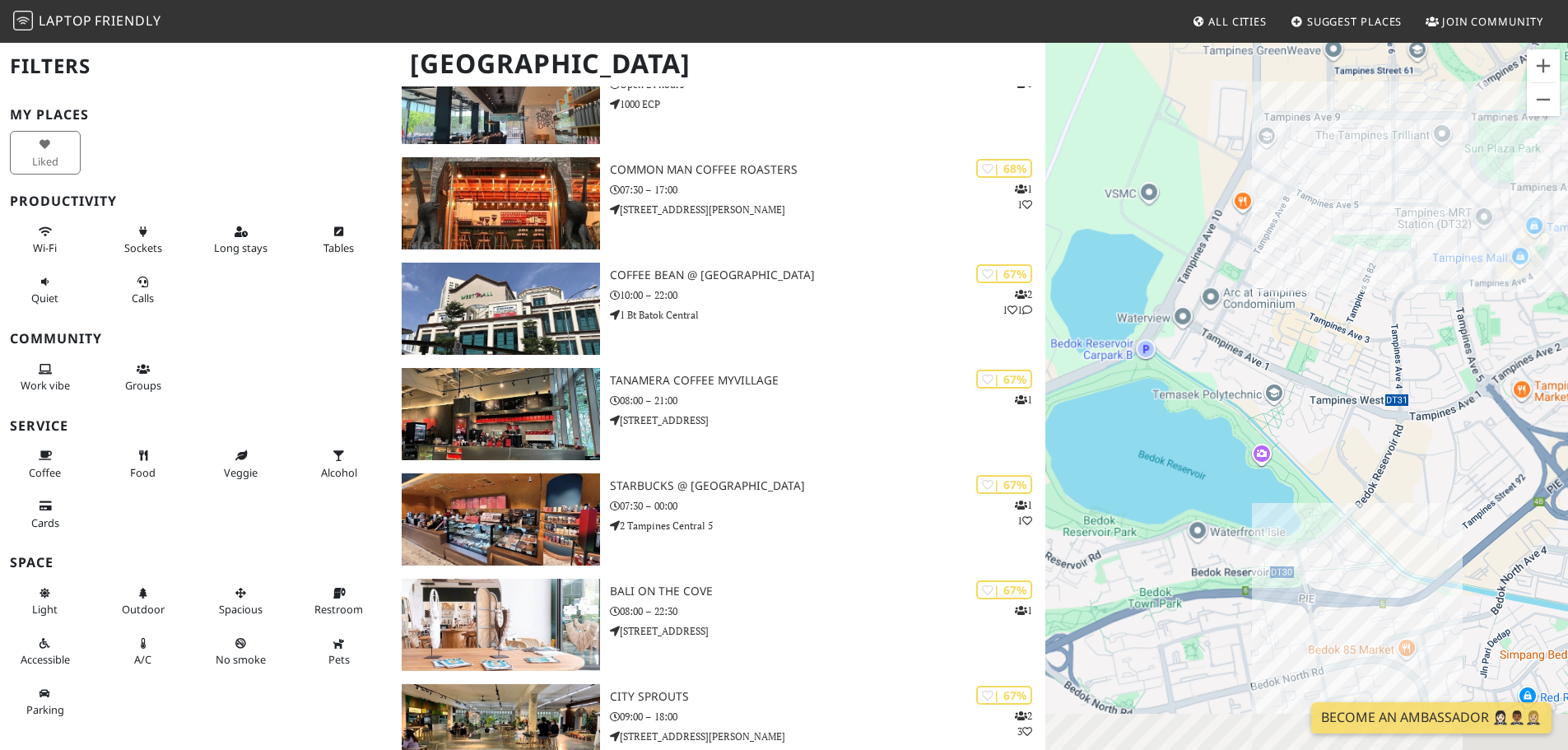
drag, startPoint x: 1279, startPoint y: 485, endPoint x: 1467, endPoint y: 239, distance: 309.6
click at [1465, 249] on div "To navigate, press the arrow keys. Cook & Tras Social Library" at bounding box center [1307, 416] width 522 height 750
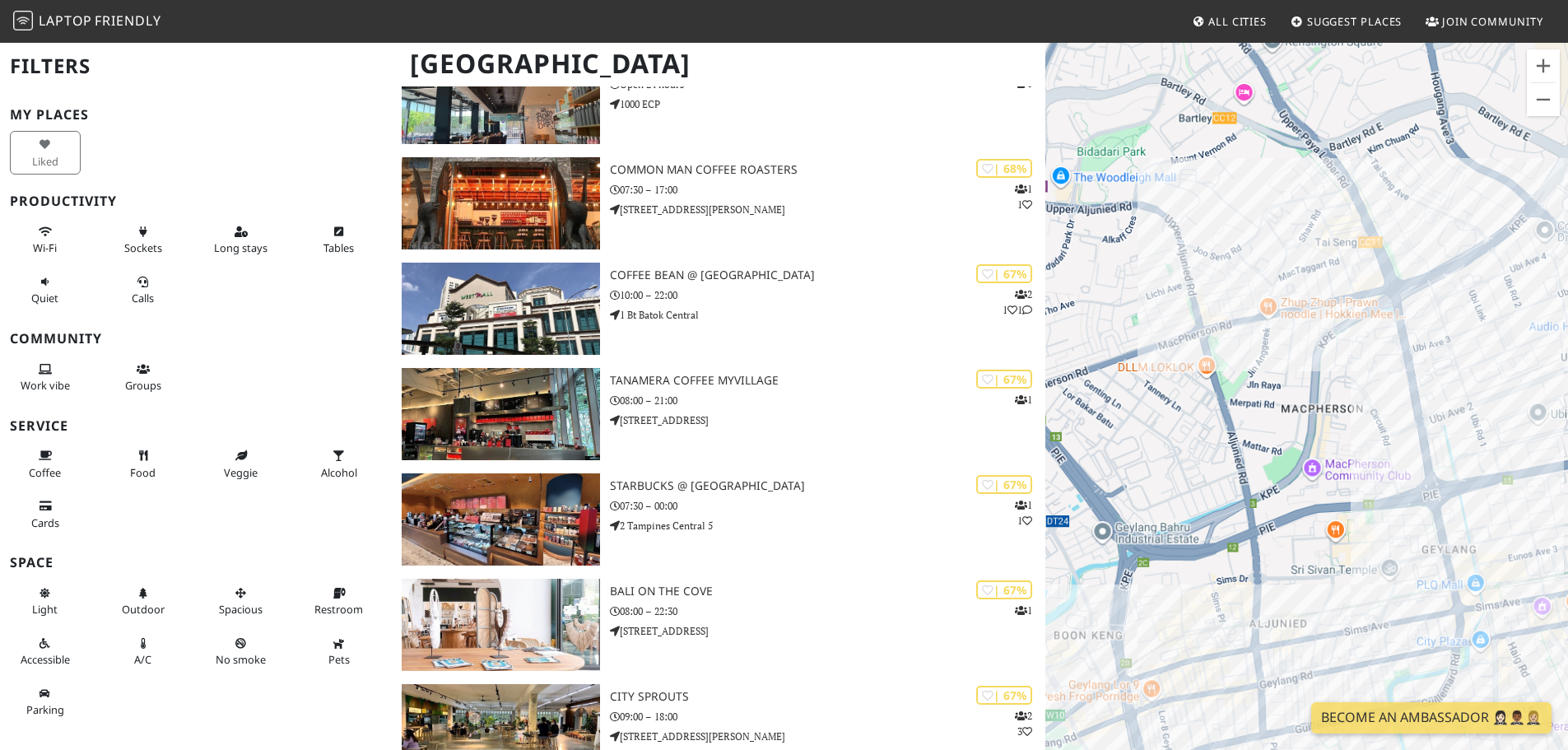
drag, startPoint x: 1086, startPoint y: 459, endPoint x: 1358, endPoint y: 455, distance: 272.0
click at [1358, 455] on div "To navigate, press the arrow keys. Cook & Tras Social Library" at bounding box center [1307, 416] width 522 height 750
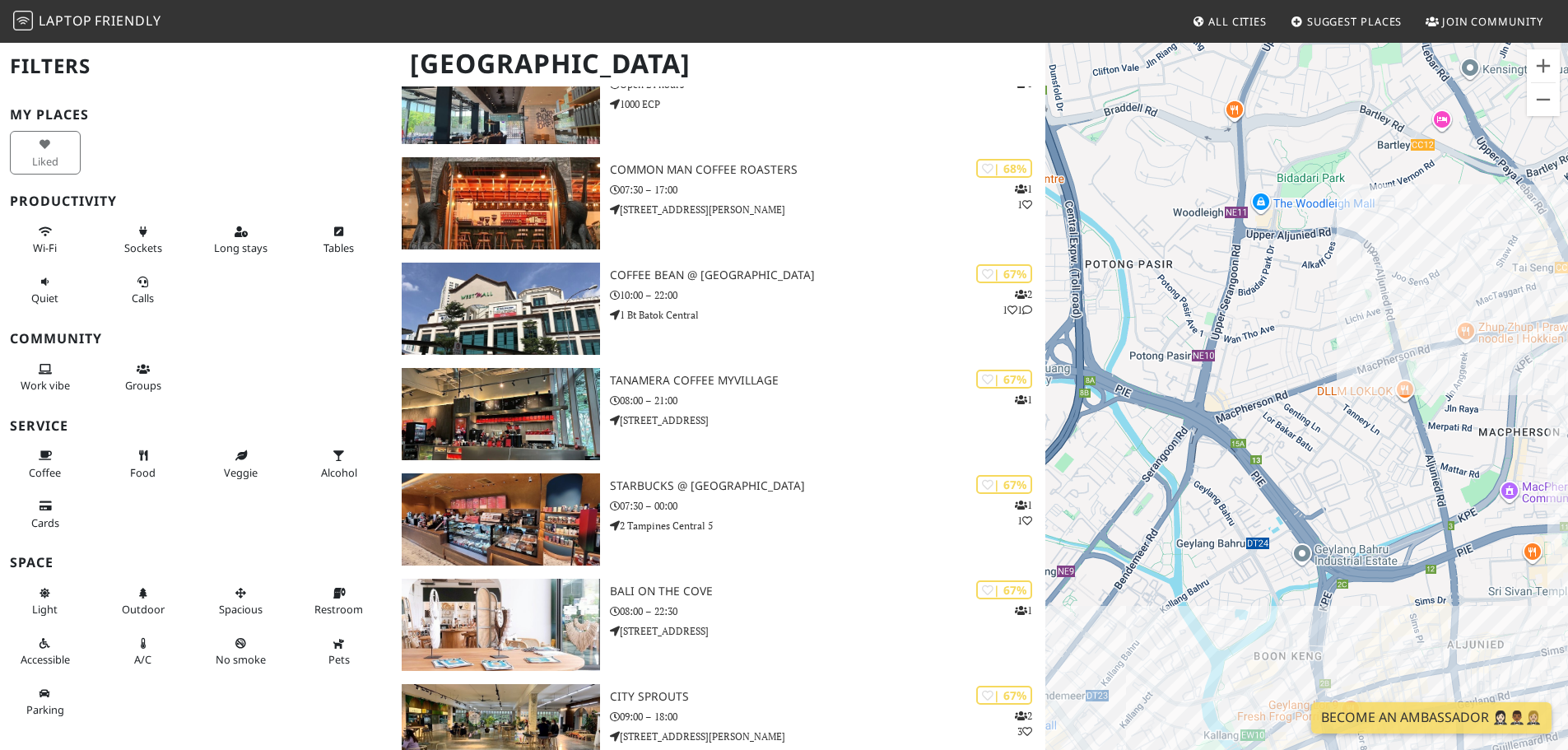
drag, startPoint x: 1158, startPoint y: 409, endPoint x: 1356, endPoint y: 431, distance: 199.2
click at [1356, 431] on div "To navigate, press the arrow keys. Cook & Tras Social Library" at bounding box center [1307, 416] width 522 height 750
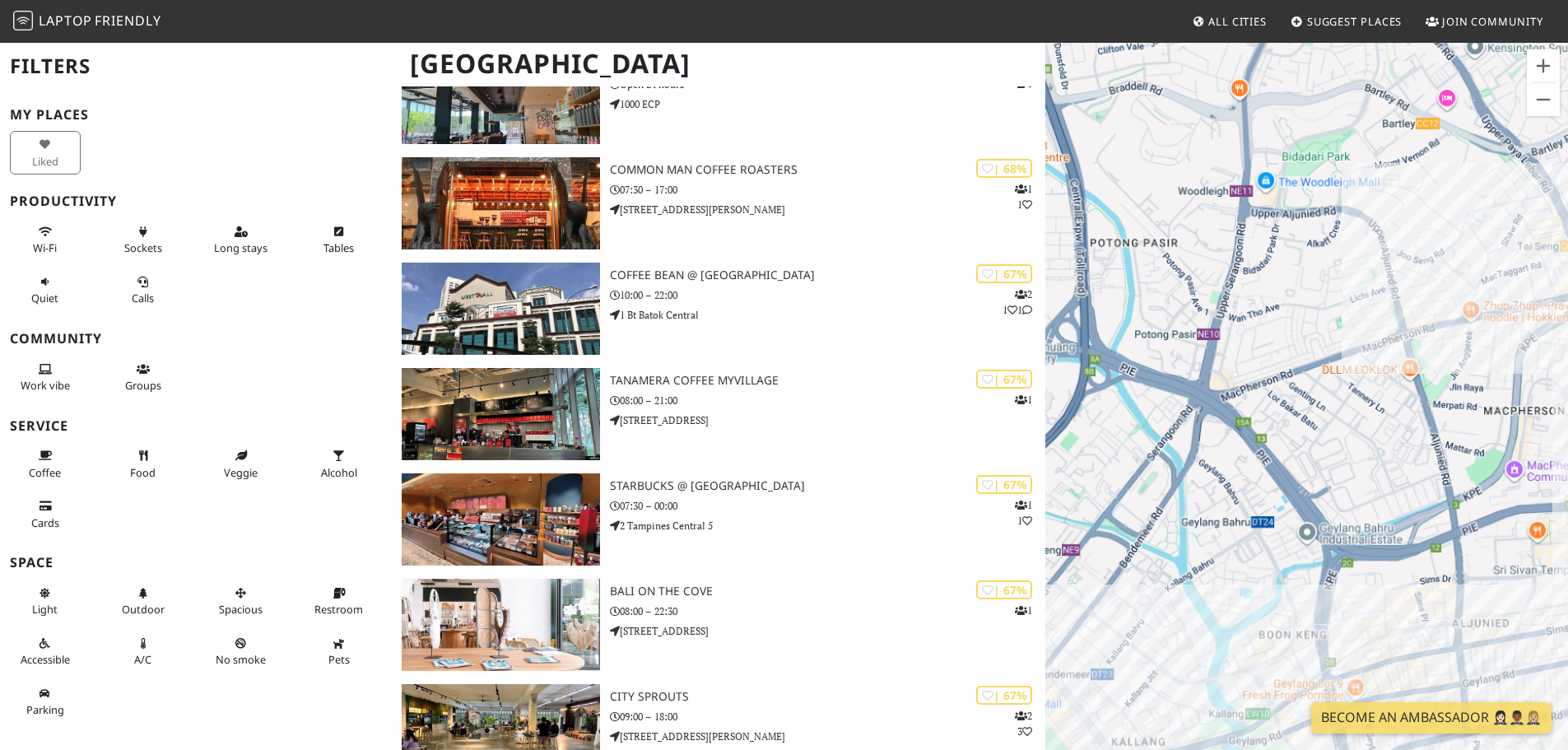
drag, startPoint x: 1210, startPoint y: 577, endPoint x: 1254, endPoint y: 535, distance: 60.8
click at [1254, 535] on div "To navigate, press the arrow keys. Cook & Tras Social Library" at bounding box center [1307, 416] width 522 height 750
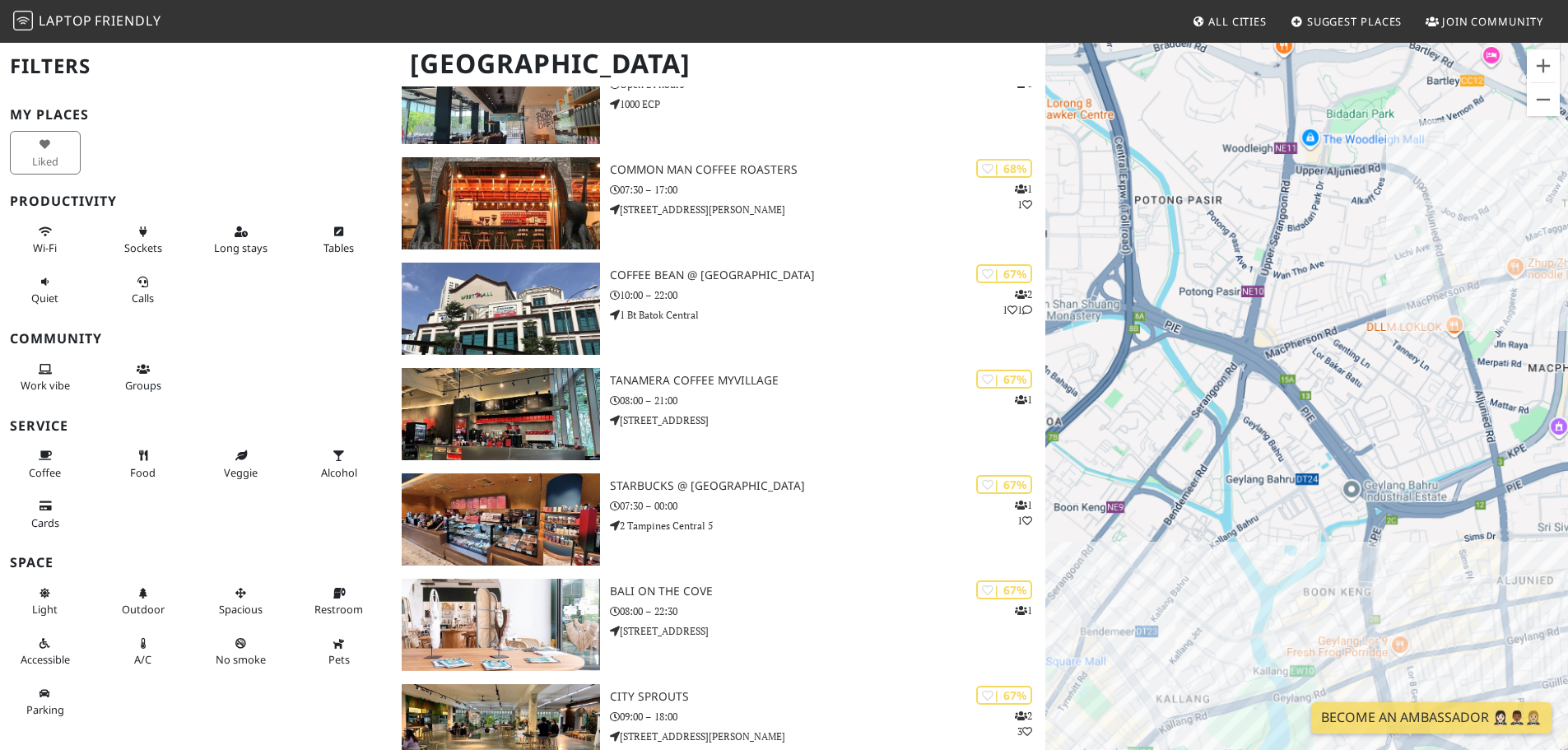
click at [1309, 484] on div "To navigate, press the arrow keys. Cook & Tras Social Library" at bounding box center [1307, 416] width 522 height 750
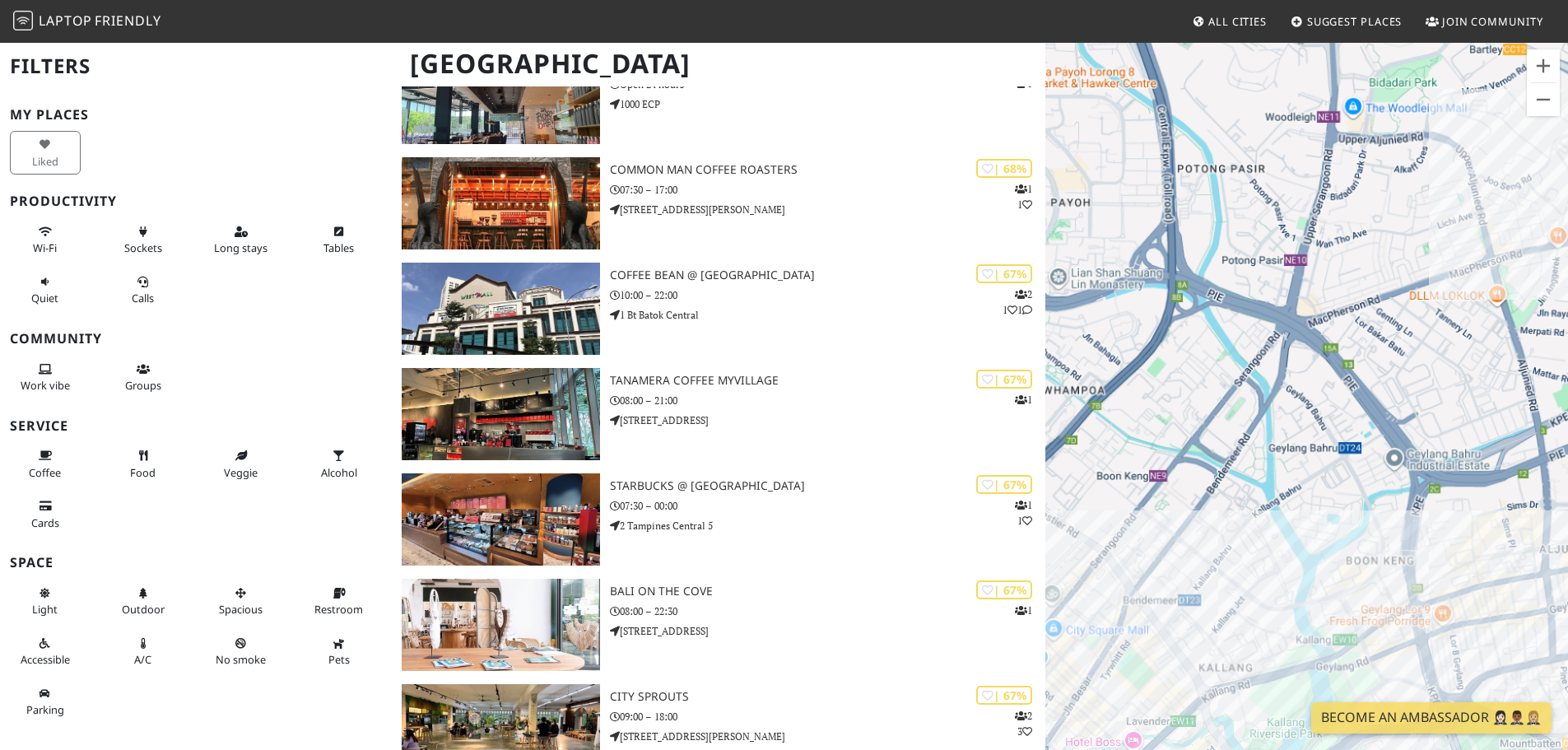
drag, startPoint x: 1224, startPoint y: 573, endPoint x: 1282, endPoint y: 489, distance: 102.1
click at [1270, 541] on div "To navigate, press the arrow keys. Cook & Tras Social Library" at bounding box center [1307, 416] width 522 height 750
